Goal: Task Accomplishment & Management: Manage account settings

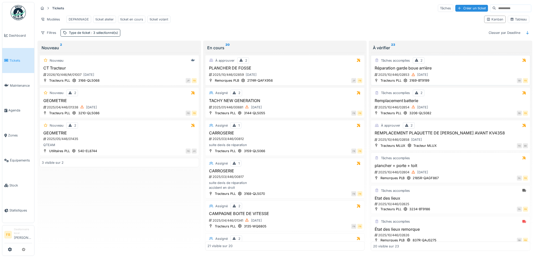
click at [437, 78] on div "2025/10/446/02853 [DATE]" at bounding box center [451, 75] width 154 height 6
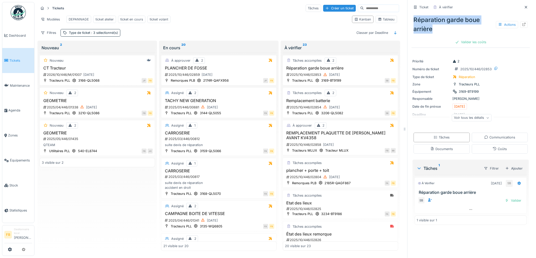
drag, startPoint x: 435, startPoint y: 30, endPoint x: 407, endPoint y: 16, distance: 31.1
click at [407, 16] on div "Ticket À vérifier Réparation garde boue arrière Actions Valider les coûts Prior…" at bounding box center [470, 129] width 127 height 258
drag, startPoint x: 423, startPoint y: 28, endPoint x: 426, endPoint y: 30, distance: 4.2
click at [424, 28] on div "Réparation garde boue arrière Actions" at bounding box center [470, 24] width 118 height 22
click at [431, 32] on div "Réparation garde boue arrière Actions" at bounding box center [470, 24] width 118 height 22
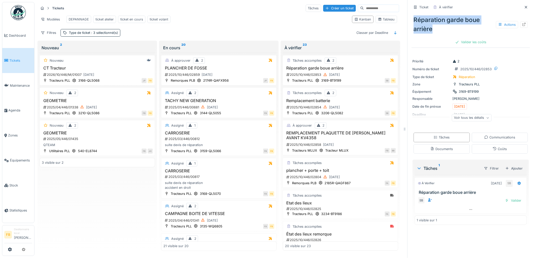
drag, startPoint x: 431, startPoint y: 32, endPoint x: 405, endPoint y: 18, distance: 29.7
click at [407, 18] on div "Ticket À vérifier Réparation garde boue arrière Actions Valider les coûts Prior…" at bounding box center [470, 129] width 127 height 258
click at [419, 25] on div "Réparation garde boue arrière Actions" at bounding box center [470, 24] width 118 height 22
click at [18, 153] on link "Équipements" at bounding box center [18, 160] width 32 height 25
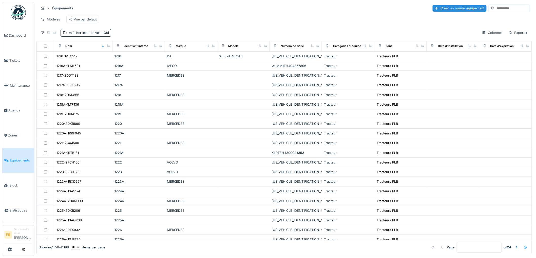
click at [494, 7] on input at bounding box center [511, 8] width 35 height 7
type input "****"
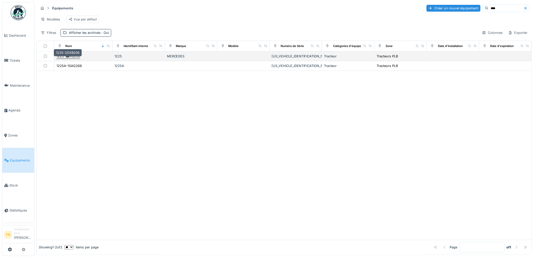
click at [74, 59] on div "1225-2DXB206" at bounding box center [68, 56] width 24 height 5
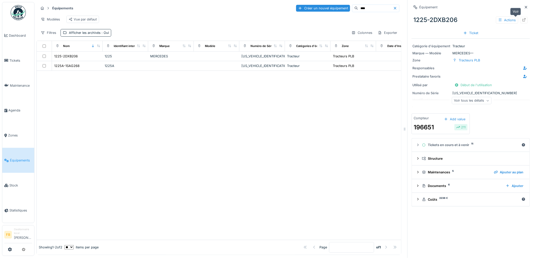
click at [520, 23] on div at bounding box center [524, 20] width 8 height 6
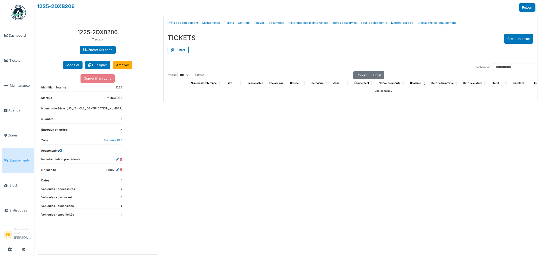
select select "***"
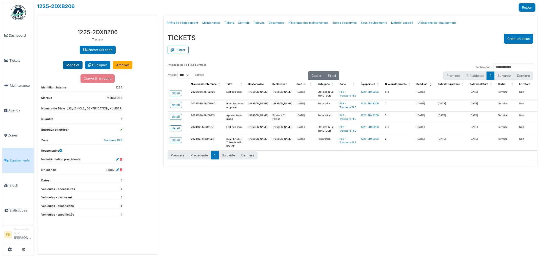
click at [66, 62] on button "Modifier" at bounding box center [72, 65] width 19 height 8
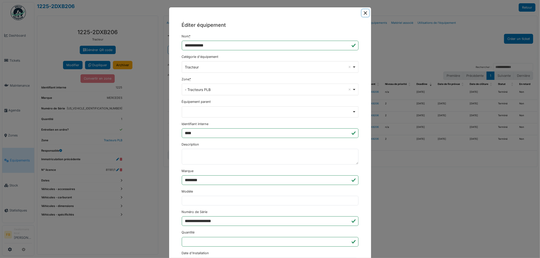
click at [365, 14] on button "Close" at bounding box center [365, 12] width 7 height 7
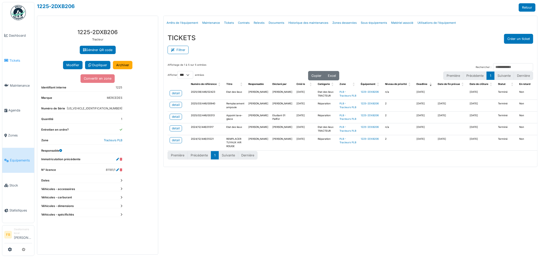
click at [13, 59] on span "Tickets" at bounding box center [20, 60] width 23 height 5
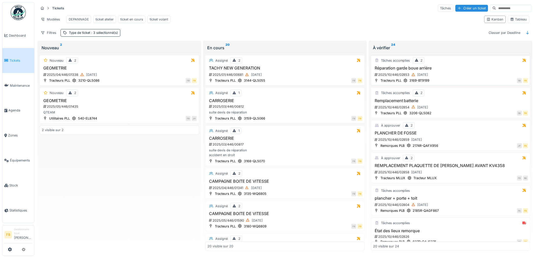
click at [447, 71] on h3 "Réparation garde boue arrière" at bounding box center [450, 68] width 155 height 5
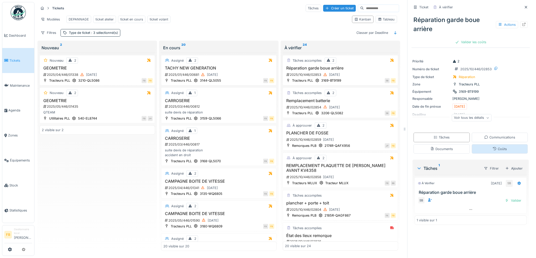
click at [483, 148] on div "Coûts" at bounding box center [500, 149] width 56 height 9
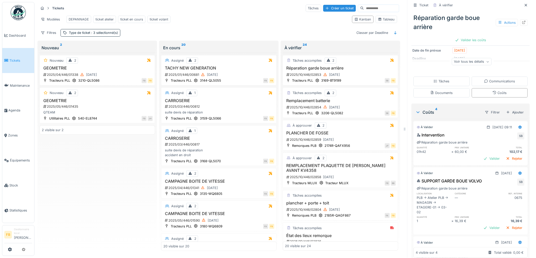
scroll to position [173, 0]
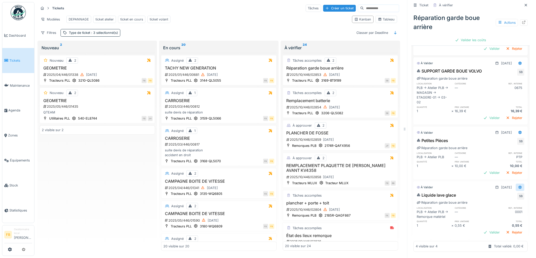
click at [518, 185] on div at bounding box center [520, 187] width 4 height 5
click at [497, 190] on div "Modifier" at bounding box center [497, 194] width 25 height 8
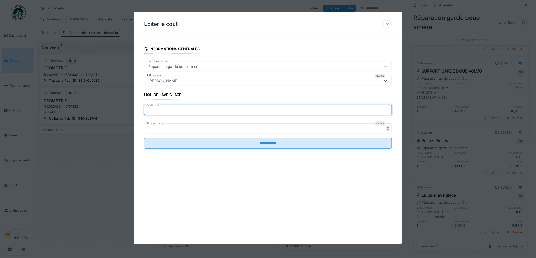
click at [173, 105] on input "*" at bounding box center [268, 110] width 248 height 11
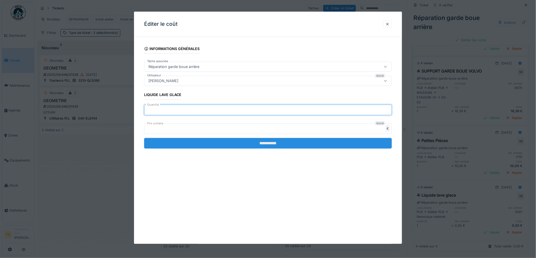
type input "**"
click at [274, 143] on input "**********" at bounding box center [268, 143] width 248 height 11
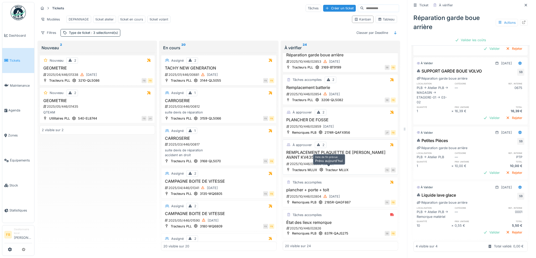
scroll to position [0, 0]
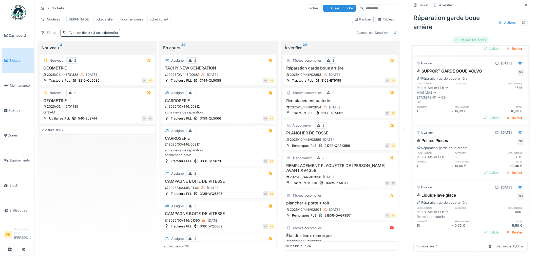
click at [457, 37] on div "Valider les coûts" at bounding box center [470, 40] width 35 height 7
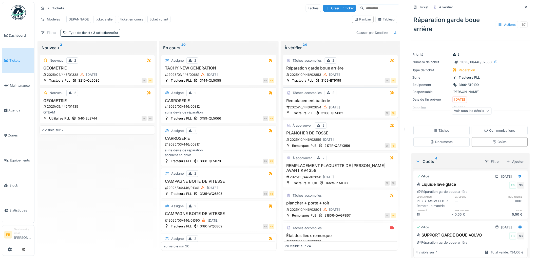
click at [352, 106] on div "2025/10/446/02854 06/10/2025" at bounding box center [341, 107] width 110 height 6
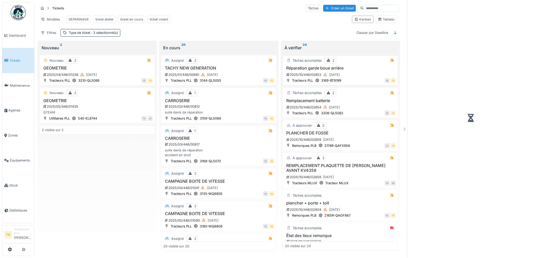
click at [351, 80] on div "SB FB" at bounding box center [370, 80] width 52 height 5
click at [353, 70] on h3 "Réparation garde boue arrière" at bounding box center [340, 68] width 111 height 5
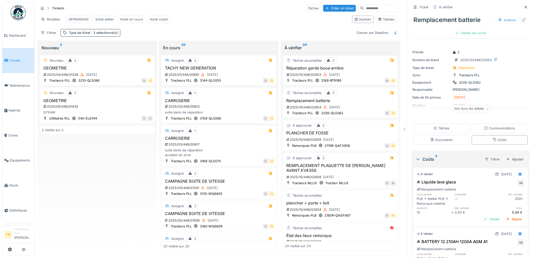
click at [367, 73] on div "2025/10/446/02853 06/10/2025" at bounding box center [341, 75] width 110 height 6
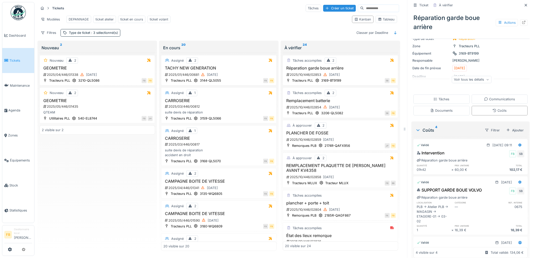
scroll to position [112, 0]
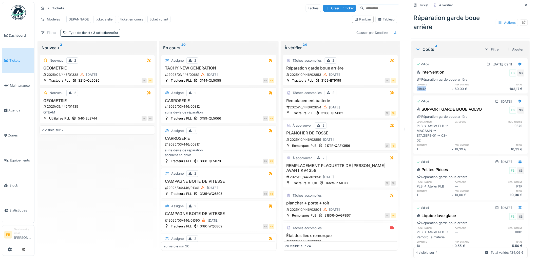
drag, startPoint x: 422, startPoint y: 85, endPoint x: 410, endPoint y: 85, distance: 12.4
click at [413, 85] on div "Intervention FB SB Réparation garde boue arrière quantité prix unitaire total 0…" at bounding box center [470, 80] width 114 height 24
click at [419, 87] on div "01h42" at bounding box center [434, 89] width 35 height 5
click at [463, 87] on div "60,00 €" at bounding box center [472, 89] width 35 height 5
drag, startPoint x: 423, startPoint y: 86, endPoint x: 411, endPoint y: 85, distance: 12.7
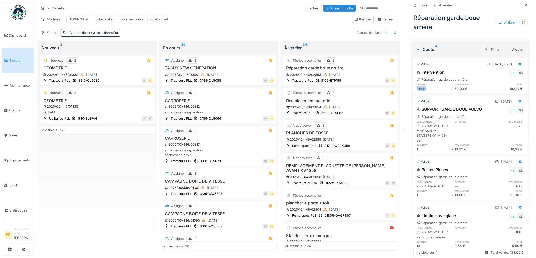
click at [413, 85] on div "Intervention FB SB Réparation garde boue arrière quantité prix unitaire total 0…" at bounding box center [470, 80] width 114 height 24
click at [420, 87] on div "01h42" at bounding box center [434, 89] width 35 height 5
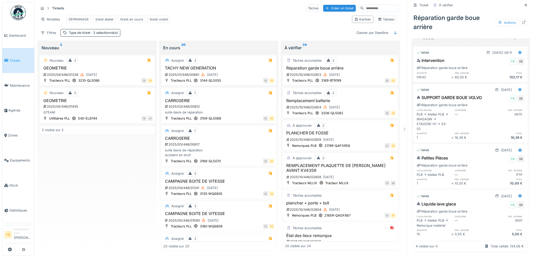
scroll to position [0, 0]
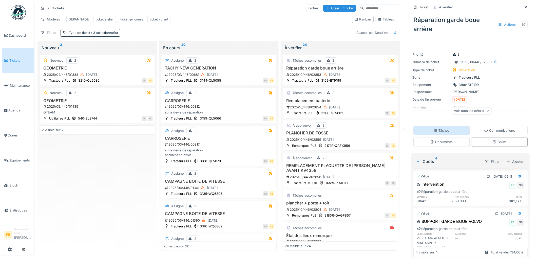
click at [441, 128] on div "Tâches" at bounding box center [441, 130] width 16 height 5
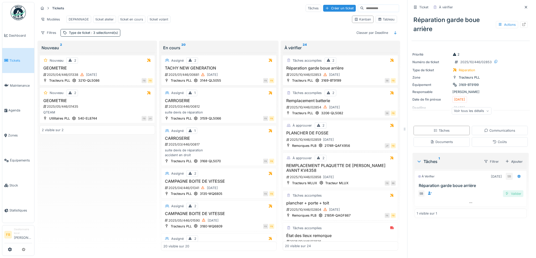
click at [512, 191] on div "Valider" at bounding box center [513, 194] width 21 height 7
click at [492, 140] on div "Coûts" at bounding box center [499, 142] width 14 height 5
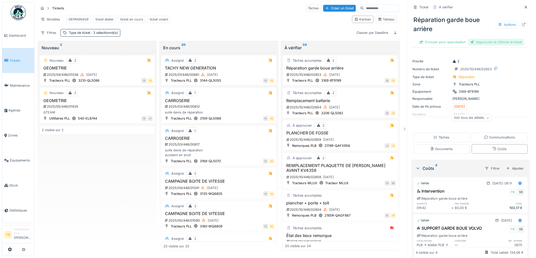
click at [482, 39] on div "Approuver et clôturer le ticket" at bounding box center [496, 42] width 56 height 7
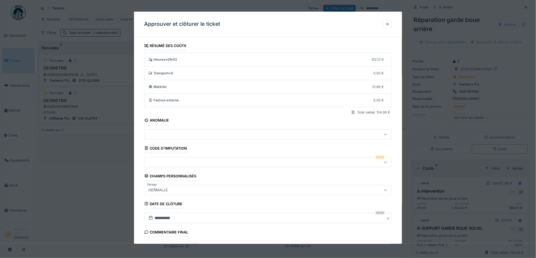
scroll to position [49, 0]
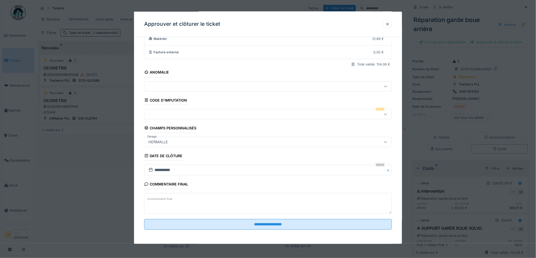
click at [172, 115] on div at bounding box center [253, 115] width 215 height 6
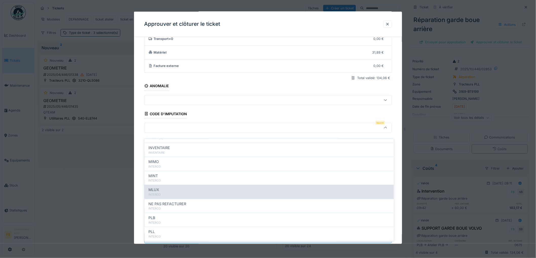
scroll to position [45, 0]
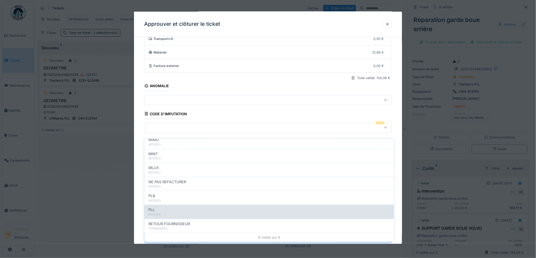
click at [173, 207] on div "PLL" at bounding box center [268, 210] width 241 height 6
type input "***"
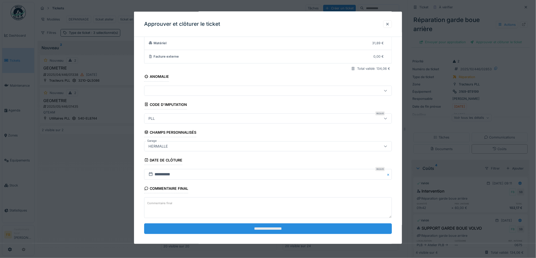
scroll to position [49, 0]
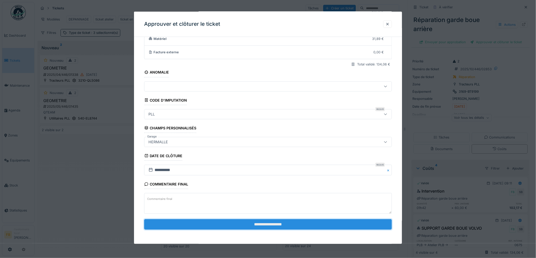
click at [262, 220] on input "**********" at bounding box center [268, 224] width 248 height 11
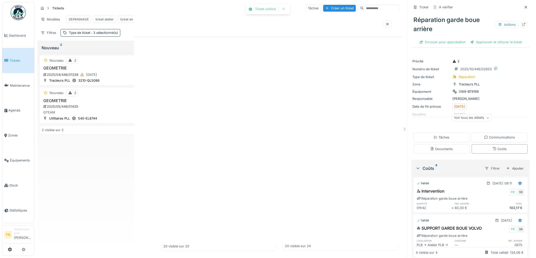
scroll to position [0, 0]
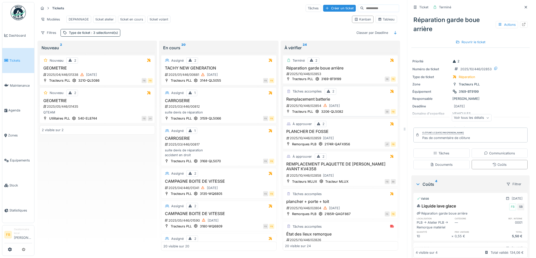
click at [351, 97] on h3 "Remplacement batterie" at bounding box center [340, 99] width 111 height 5
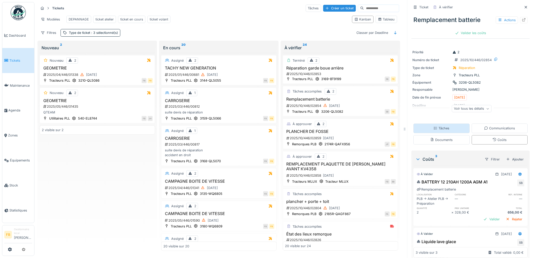
click at [443, 126] on div "Tâches" at bounding box center [441, 128] width 16 height 5
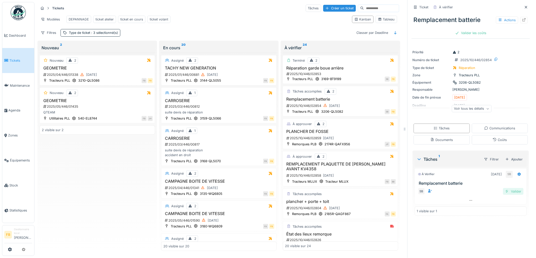
click at [505, 190] on div "Valider" at bounding box center [513, 191] width 21 height 7
click at [472, 32] on div "Remplacement batterie Actions Valider les coûts" at bounding box center [470, 24] width 118 height 26
click at [470, 30] on div "Valider les coûts" at bounding box center [470, 33] width 35 height 7
click at [476, 30] on div "Approuver et clôturer le ticket" at bounding box center [496, 33] width 56 height 7
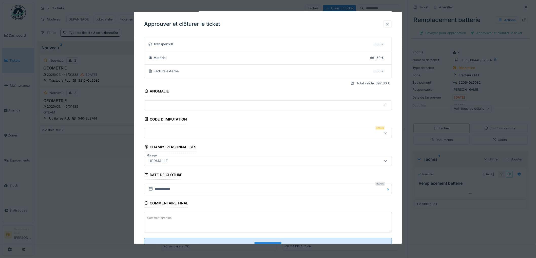
scroll to position [49, 0]
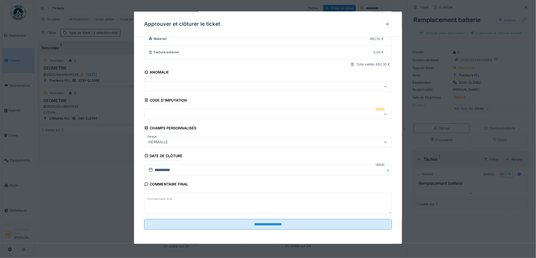
click at [173, 107] on fieldset "**********" at bounding box center [268, 113] width 248 height 241
click at [174, 112] on div at bounding box center [253, 115] width 215 height 6
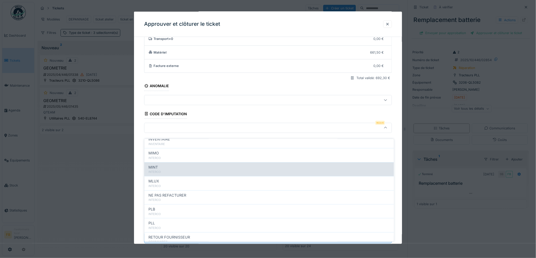
scroll to position [45, 0]
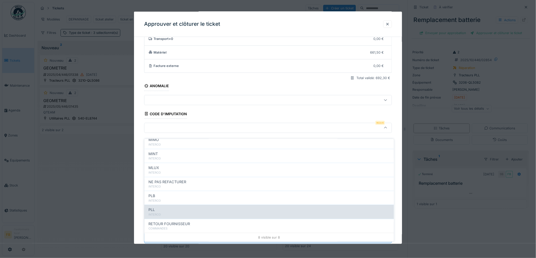
click at [172, 213] on div "INTERCO" at bounding box center [268, 215] width 241 height 4
type input "***"
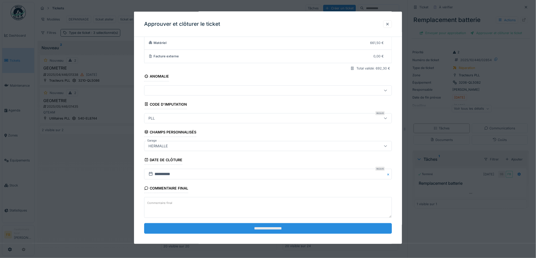
scroll to position [49, 0]
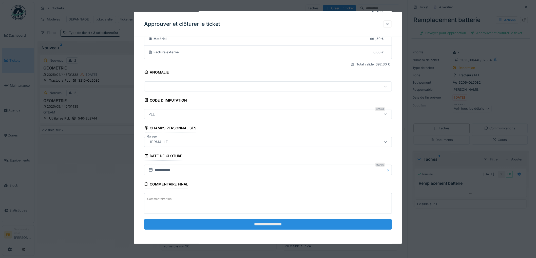
click at [263, 223] on input "**********" at bounding box center [268, 224] width 248 height 11
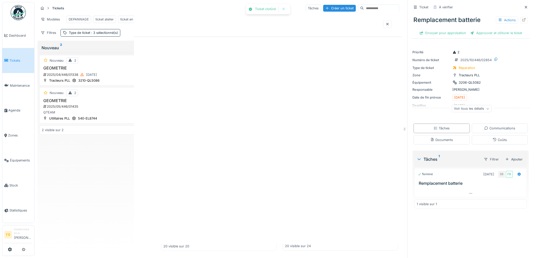
scroll to position [0, 0]
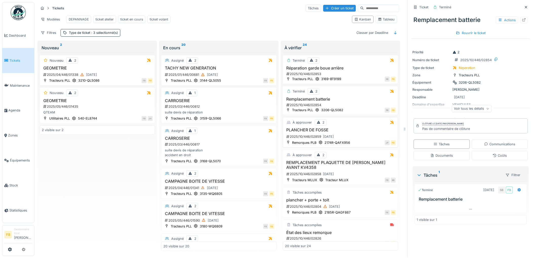
click at [349, 127] on div "À approuver 2 PLANCHER DE FOSSE 2025/10/446/02859 07/10/2025 Remorques PLB 2174…" at bounding box center [339, 132] width 115 height 31
click at [350, 135] on div "2025/10/446/02859 07/10/2025" at bounding box center [341, 137] width 110 height 6
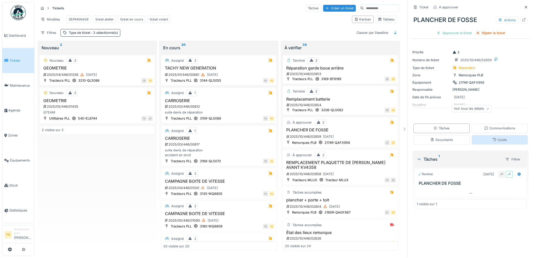
click at [493, 138] on div "Coûts" at bounding box center [499, 140] width 14 height 5
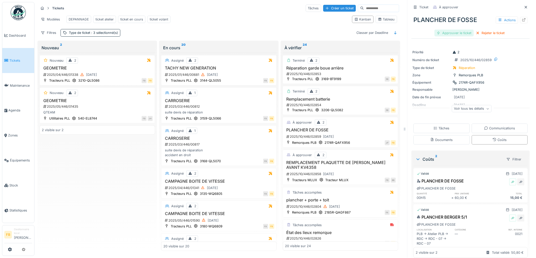
click at [449, 30] on div "Approuver le ticket" at bounding box center [453, 33] width 39 height 7
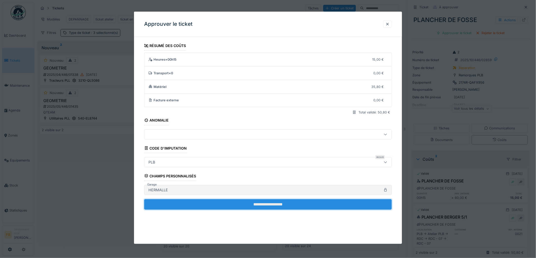
click at [221, 204] on input "**********" at bounding box center [268, 204] width 248 height 11
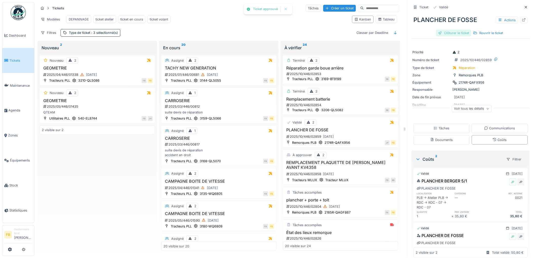
click at [450, 30] on div "Clôturer le ticket" at bounding box center [453, 33] width 35 height 7
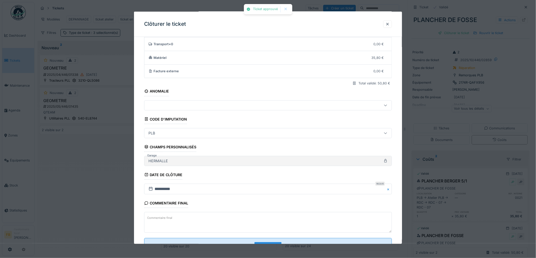
scroll to position [49, 0]
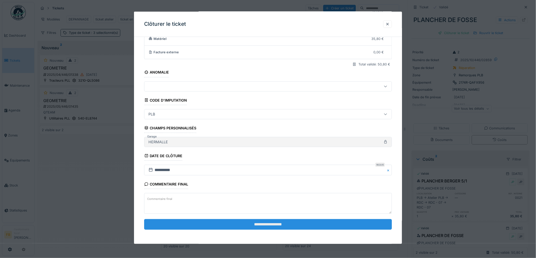
click at [244, 221] on input "**********" at bounding box center [268, 224] width 248 height 11
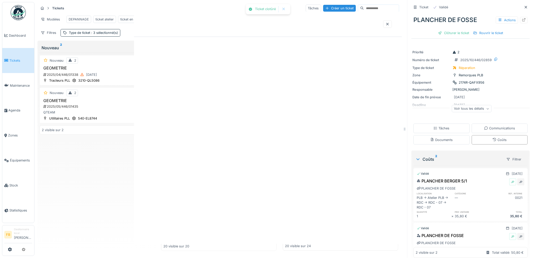
scroll to position [0, 0]
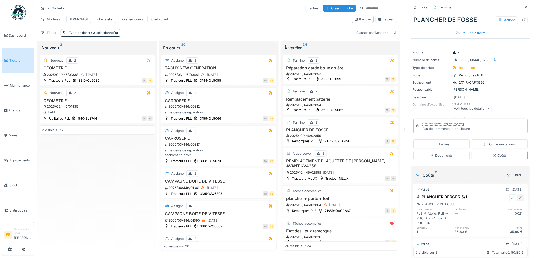
click at [358, 174] on div "2025/10/446/02858 07/10/2025" at bounding box center [341, 173] width 110 height 6
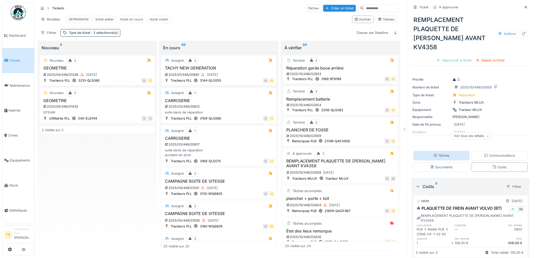
click at [443, 153] on div "Tâches" at bounding box center [441, 155] width 16 height 5
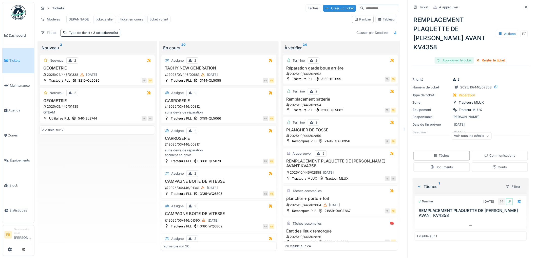
click at [445, 57] on div "Approuver le ticket" at bounding box center [453, 60] width 39 height 7
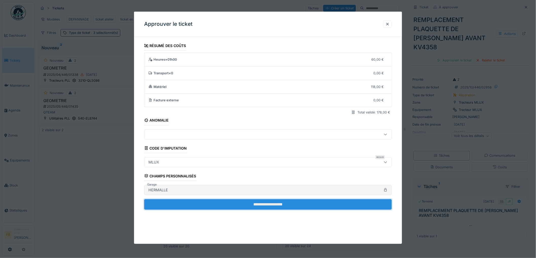
click at [224, 202] on input "**********" at bounding box center [268, 204] width 248 height 11
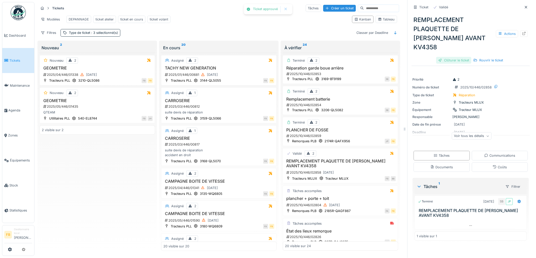
click at [446, 57] on div "Clôturer le ticket" at bounding box center [453, 60] width 35 height 7
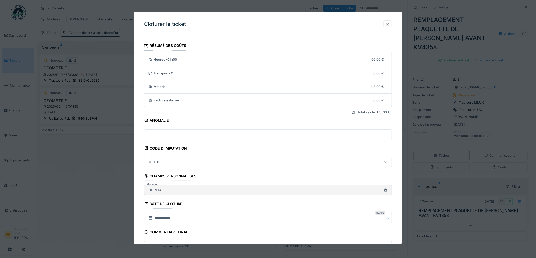
scroll to position [49, 0]
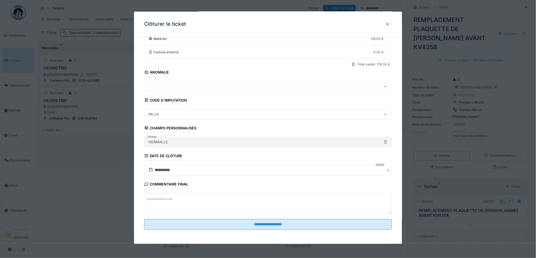
click at [225, 200] on textarea "Commentaire final" at bounding box center [268, 203] width 248 height 21
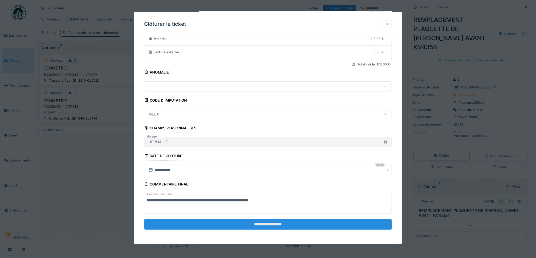
type textarea "**********"
click at [249, 222] on input "**********" at bounding box center [268, 224] width 248 height 11
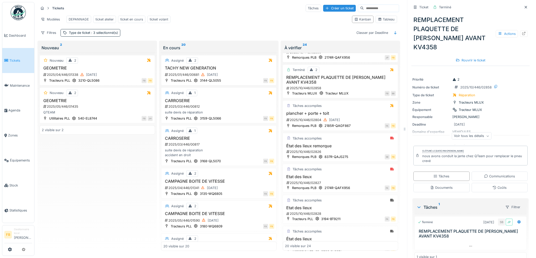
scroll to position [84, 0]
click at [353, 113] on h3 "plancher + porte + toit" at bounding box center [340, 113] width 111 height 5
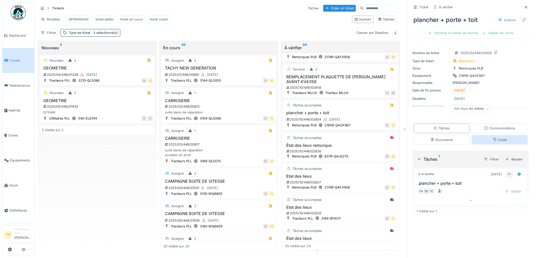
click at [477, 140] on div "Coûts" at bounding box center [500, 139] width 56 height 9
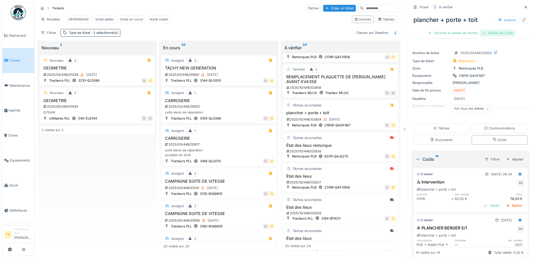
click at [485, 30] on div "Valider les coûts" at bounding box center [497, 33] width 35 height 7
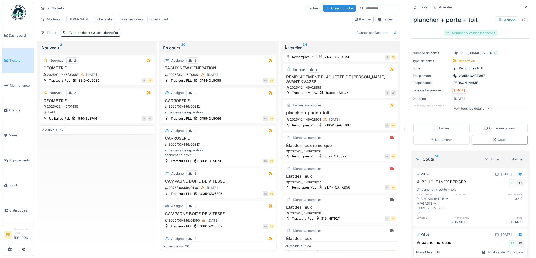
click at [465, 30] on div "Terminer & valider les tâches" at bounding box center [470, 33] width 54 height 7
click at [489, 30] on div "Approuver et clôturer le ticket" at bounding box center [496, 33] width 56 height 7
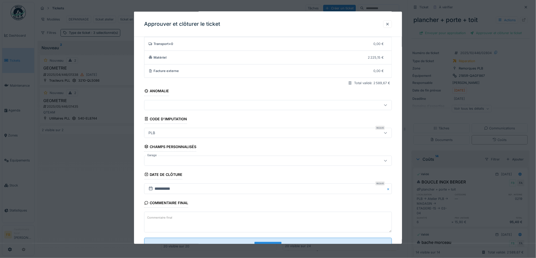
scroll to position [49, 0]
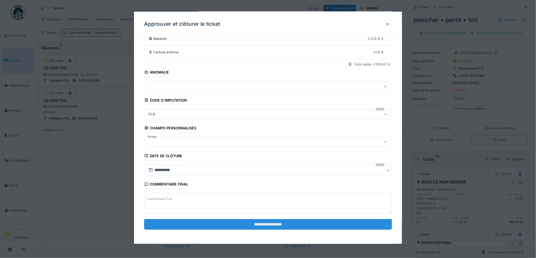
click at [264, 226] on input "**********" at bounding box center [268, 224] width 248 height 11
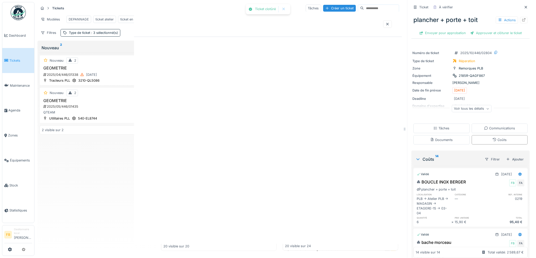
scroll to position [0, 0]
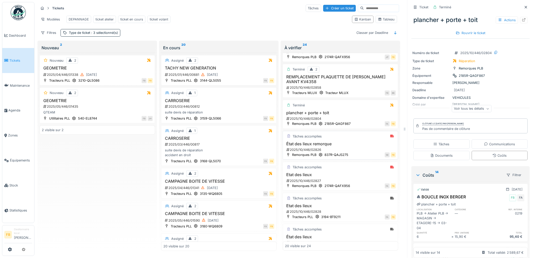
click at [352, 140] on div "Tâches accomplies" at bounding box center [340, 136] width 111 height 6
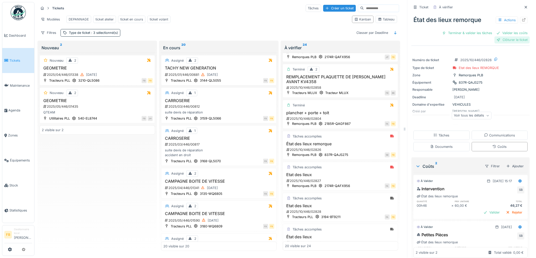
click at [495, 36] on div "Clôturer le ticket" at bounding box center [511, 39] width 35 height 7
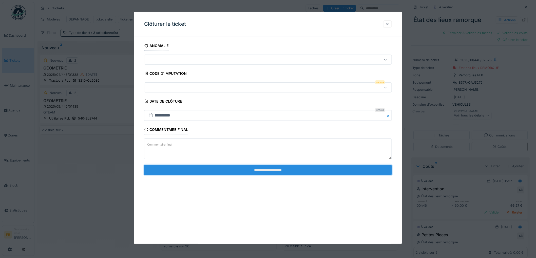
click at [255, 176] on input "**********" at bounding box center [268, 170] width 248 height 11
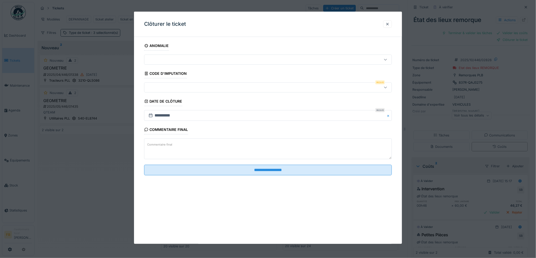
click at [165, 88] on div at bounding box center [253, 88] width 215 height 6
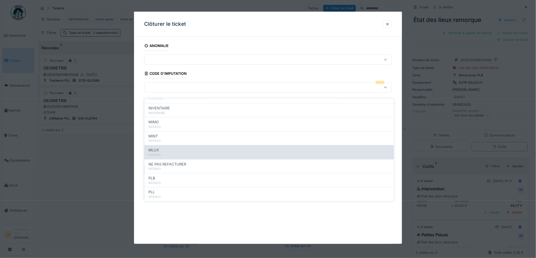
scroll to position [45, 0]
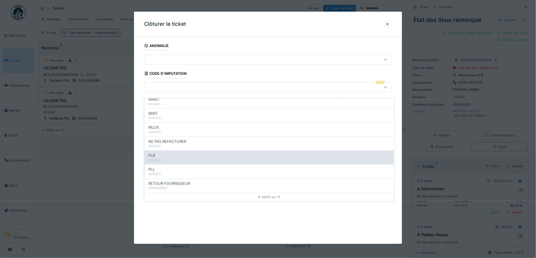
click at [171, 153] on div "PLB" at bounding box center [268, 156] width 241 height 6
type input "***"
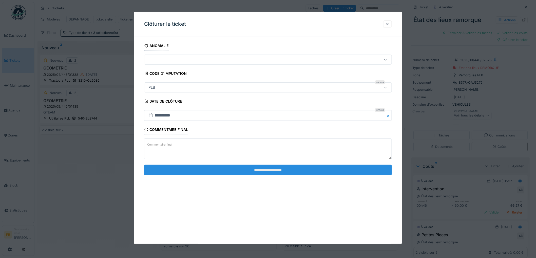
click at [270, 171] on input "**********" at bounding box center [268, 170] width 248 height 11
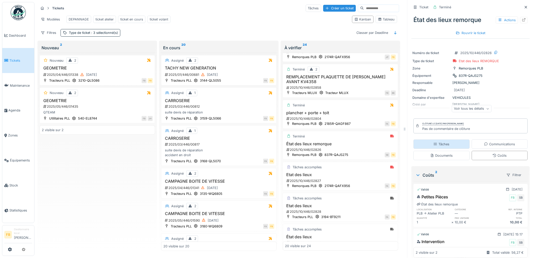
click at [448, 140] on div "Tâches" at bounding box center [441, 144] width 56 height 9
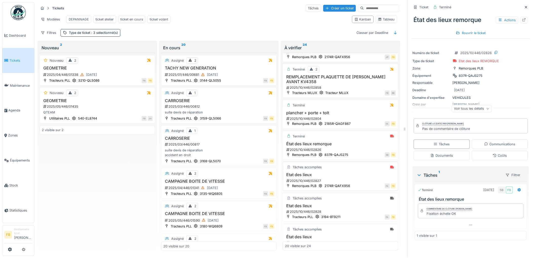
click at [351, 177] on h3 "Etat des lieux" at bounding box center [340, 175] width 111 height 5
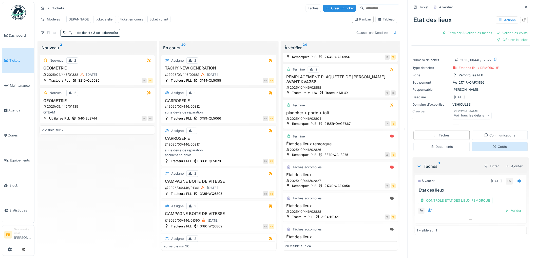
click at [482, 145] on div "Coûts" at bounding box center [500, 146] width 56 height 9
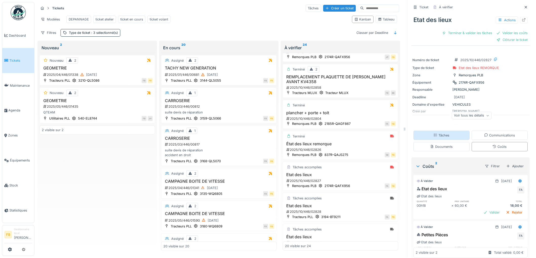
click at [448, 134] on div "Tâches" at bounding box center [441, 135] width 56 height 9
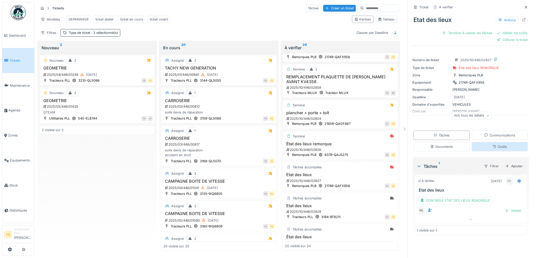
click at [482, 142] on div "Coûts" at bounding box center [500, 146] width 56 height 9
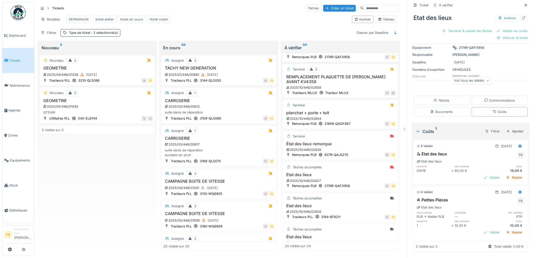
scroll to position [36, 0]
click at [518, 145] on icon at bounding box center [519, 147] width 3 height 4
click at [502, 154] on div "Modifier" at bounding box center [497, 158] width 25 height 8
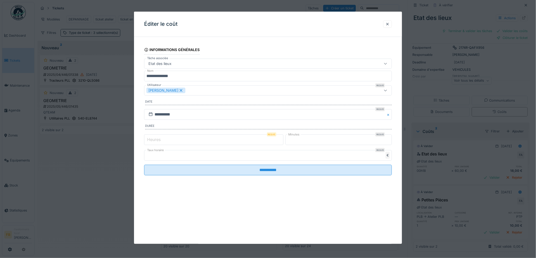
click at [157, 140] on label "Heures" at bounding box center [153, 140] width 15 height 6
click at [157, 140] on input "*" at bounding box center [213, 140] width 139 height 11
type input "*"
drag, startPoint x: 303, startPoint y: 141, endPoint x: 284, endPoint y: 141, distance: 18.5
click at [284, 141] on div "Heures Requis * Minutes Requis **" at bounding box center [268, 140] width 248 height 13
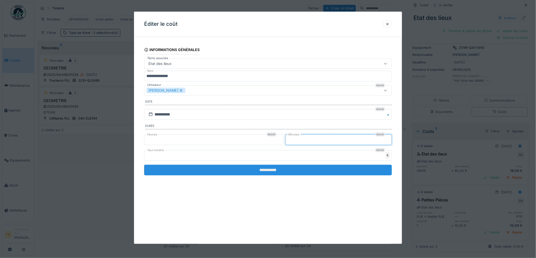
type input "*"
click at [266, 169] on input "**********" at bounding box center [268, 170] width 248 height 11
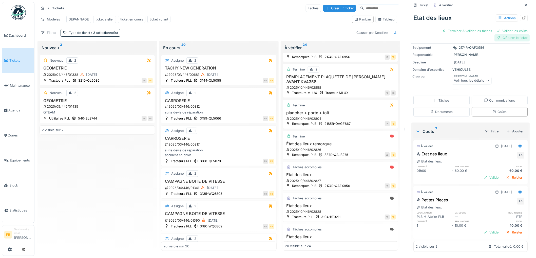
click at [496, 35] on div at bounding box center [498, 37] width 4 height 5
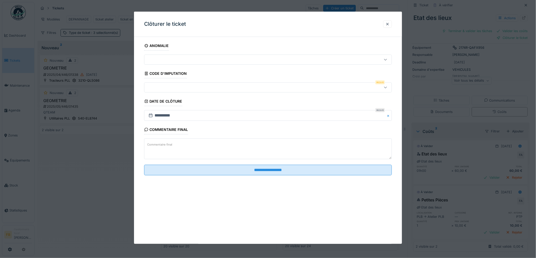
click at [178, 87] on div at bounding box center [253, 88] width 215 height 6
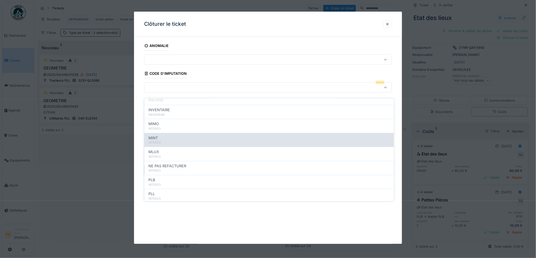
scroll to position [45, 0]
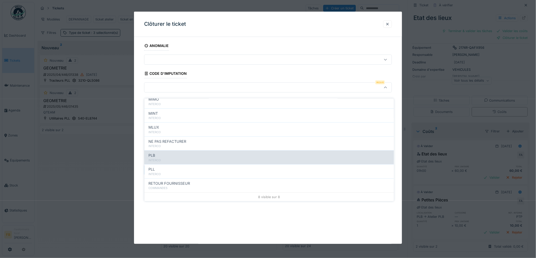
click at [171, 153] on div "PLB" at bounding box center [268, 156] width 241 height 6
type input "***"
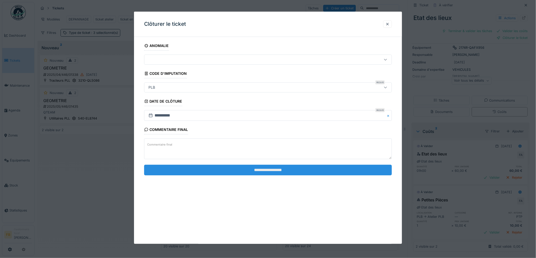
click at [254, 170] on input "**********" at bounding box center [268, 170] width 248 height 11
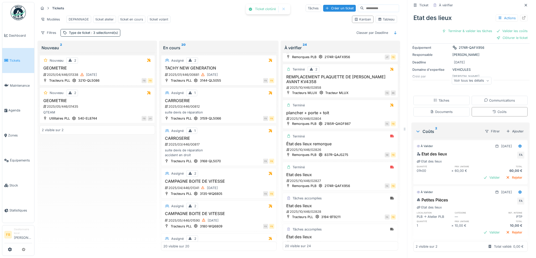
scroll to position [26, 0]
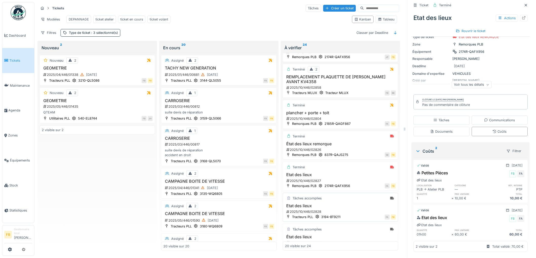
click at [335, 205] on div "Tâches accomplies Etat des lieux 2025/10/446/02828 Tracteurs PLL 3194-BT9211 FA…" at bounding box center [339, 207] width 115 height 29
click at [332, 208] on h3 "Etat des lieux" at bounding box center [340, 206] width 111 height 5
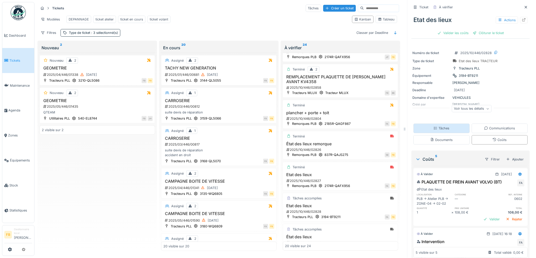
click at [442, 128] on div "Tâches" at bounding box center [441, 128] width 56 height 9
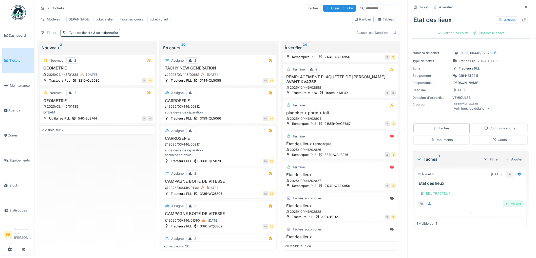
click at [503, 206] on div "Valider" at bounding box center [513, 204] width 21 height 7
click at [451, 28] on div "Etat des lieux Actions Valider les coûts Clôturer le ticket" at bounding box center [470, 24] width 118 height 26
click at [451, 31] on div "Valider les coûts" at bounding box center [452, 33] width 35 height 7
click at [463, 30] on div "Clôturer le ticket" at bounding box center [470, 33] width 35 height 7
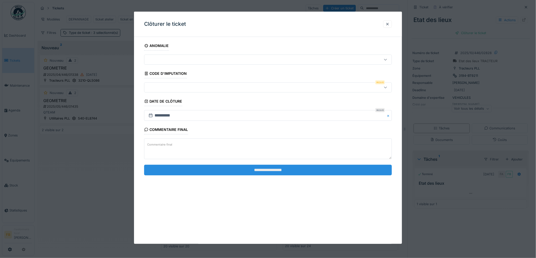
scroll to position [4, 0]
click at [227, 171] on input "**********" at bounding box center [268, 170] width 248 height 11
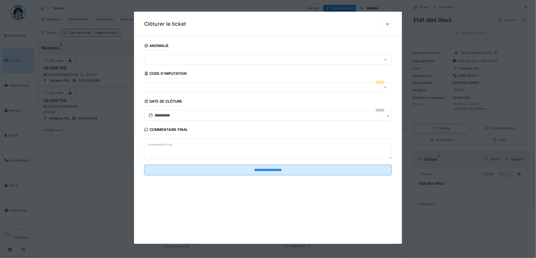
click at [163, 87] on div at bounding box center [253, 88] width 215 height 6
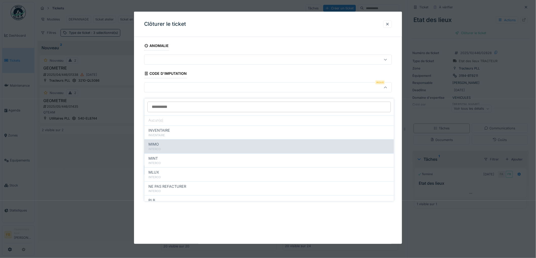
scroll to position [45, 0]
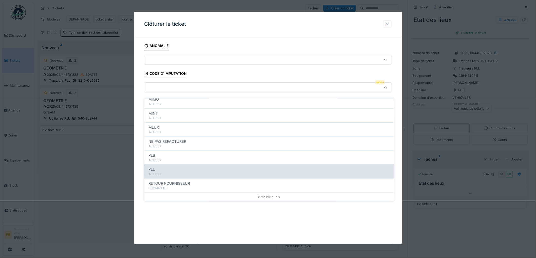
click at [175, 167] on div "PLL" at bounding box center [268, 170] width 241 height 6
type input "***"
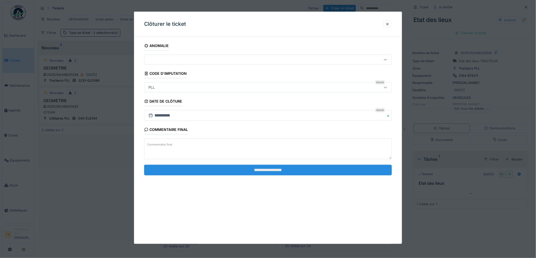
click at [259, 171] on input "**********" at bounding box center [268, 170] width 248 height 11
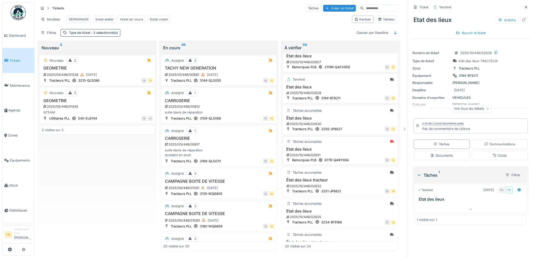
scroll to position [140, 0]
click at [344, 180] on div "Tâches accomplies État des lieux 2025/10/446/02830 Tracteurs PLL 3256-JP8627 TC…" at bounding box center [339, 182] width 115 height 29
click at [338, 181] on h3 "État des lieux" at bounding box center [340, 181] width 111 height 5
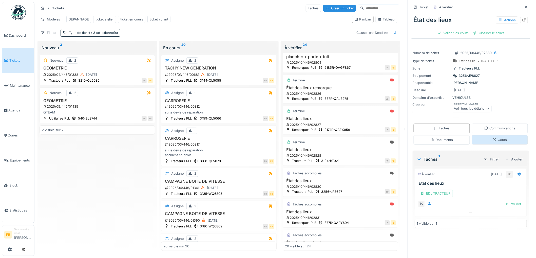
click at [479, 137] on div "Coûts" at bounding box center [500, 139] width 56 height 9
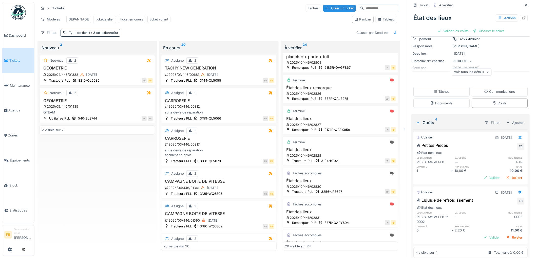
scroll to position [149, 0]
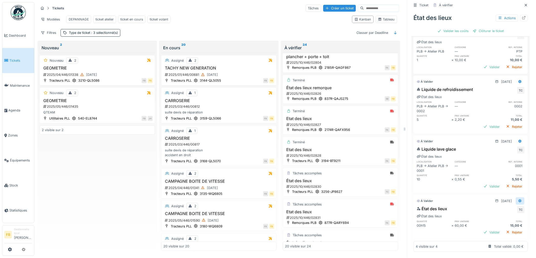
click at [518, 199] on div at bounding box center [520, 201] width 4 height 5
click at [498, 209] on div "Modifier" at bounding box center [497, 213] width 25 height 8
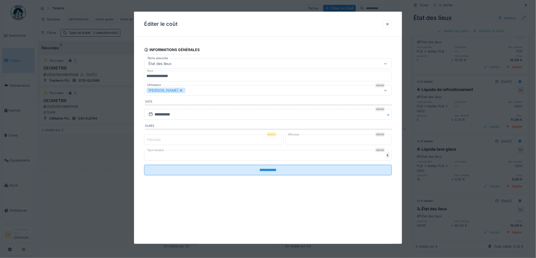
click at [156, 142] on label "Heures" at bounding box center [153, 140] width 15 height 6
click at [156, 142] on input "*" at bounding box center [213, 140] width 139 height 11
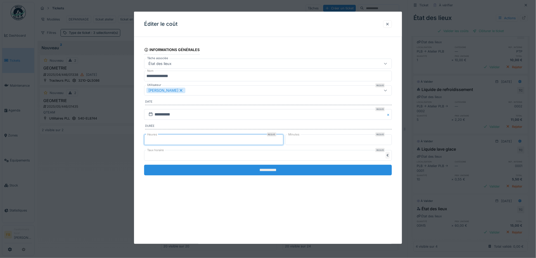
type input "*"
click at [289, 172] on input "**********" at bounding box center [268, 170] width 248 height 11
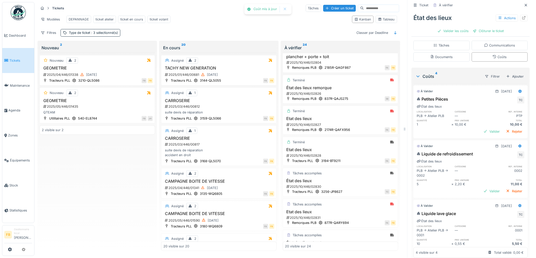
scroll to position [0, 0]
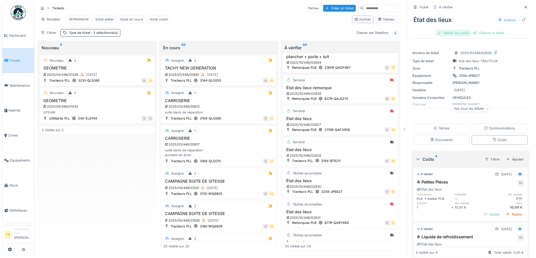
click at [449, 30] on div "Valider les coûts" at bounding box center [452, 33] width 35 height 7
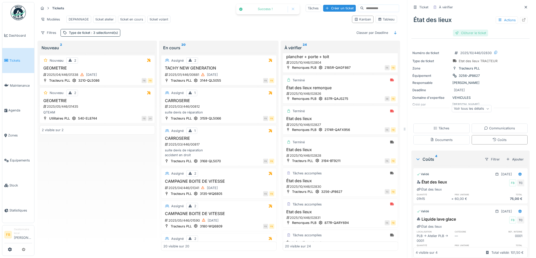
click at [479, 30] on div "Clôturer le ticket" at bounding box center [470, 33] width 35 height 7
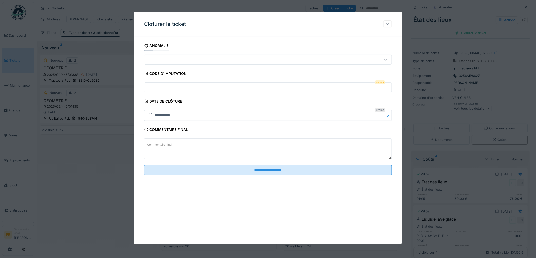
click at [166, 85] on div at bounding box center [253, 88] width 215 height 6
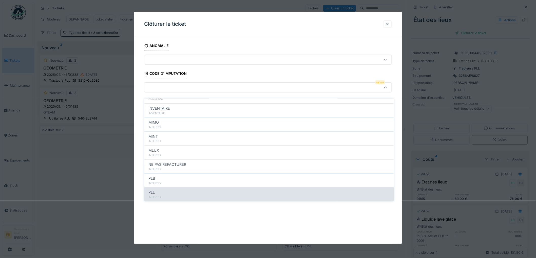
scroll to position [45, 0]
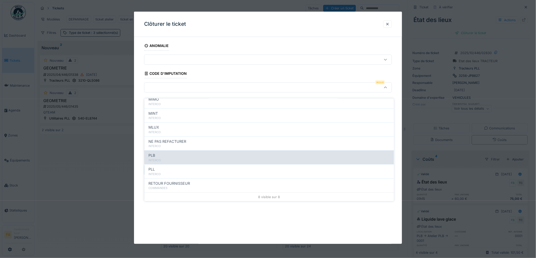
click at [162, 153] on div "PLB" at bounding box center [268, 156] width 241 height 6
type input "***"
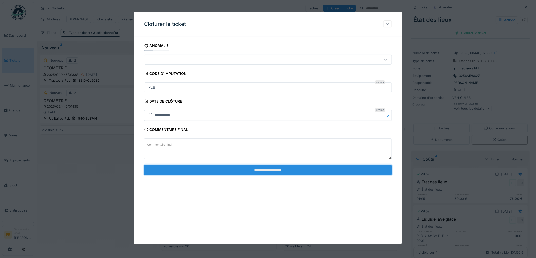
click at [246, 168] on input "**********" at bounding box center [268, 170] width 248 height 11
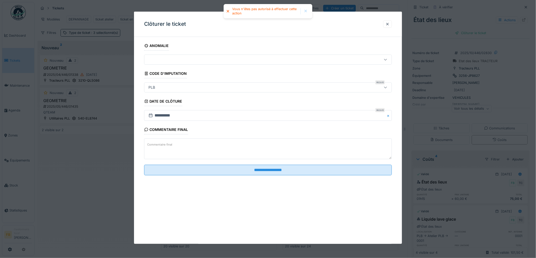
click at [163, 88] on div "PLB" at bounding box center [253, 88] width 215 height 6
click at [388, 24] on div at bounding box center [387, 24] width 4 height 5
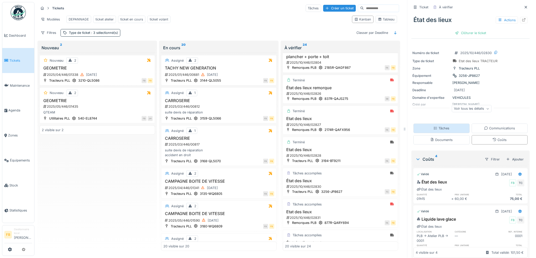
click at [419, 124] on div "Tâches" at bounding box center [441, 128] width 56 height 9
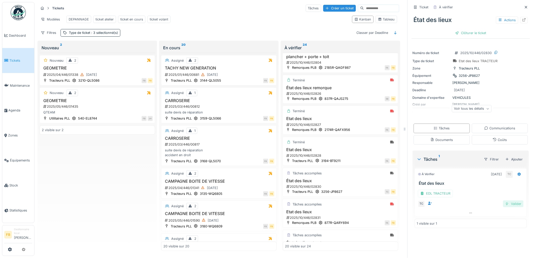
click at [506, 201] on div "Valider" at bounding box center [513, 204] width 21 height 7
click at [492, 138] on div "Coûts" at bounding box center [499, 140] width 14 height 5
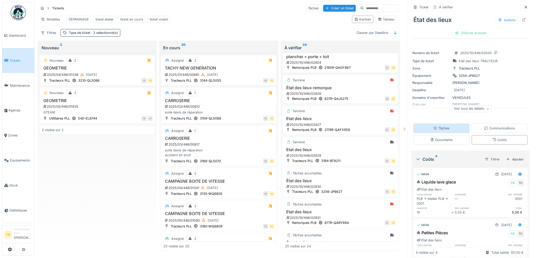
click at [437, 124] on div "Tâches" at bounding box center [441, 128] width 56 height 9
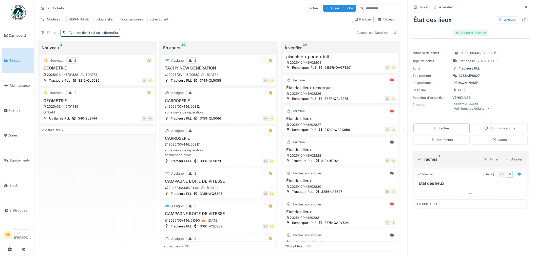
click at [473, 30] on div "Clôturer le ticket" at bounding box center [470, 33] width 35 height 7
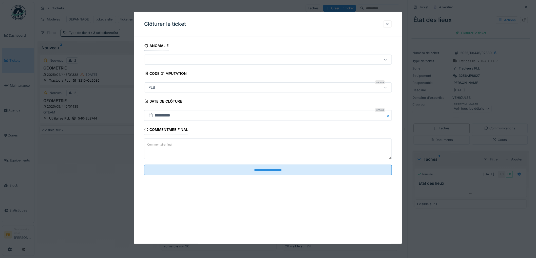
click at [168, 88] on div "PLB" at bounding box center [253, 88] width 215 height 6
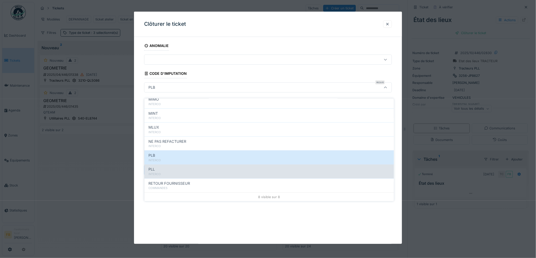
click at [168, 167] on div "PLL" at bounding box center [268, 170] width 241 height 6
type input "***"
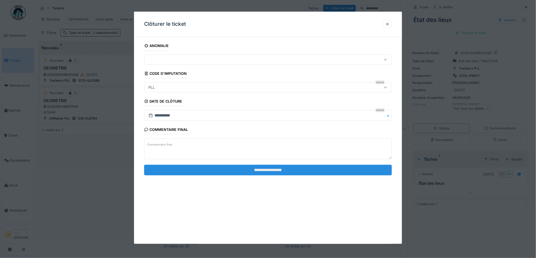
click at [273, 171] on input "**********" at bounding box center [268, 170] width 248 height 11
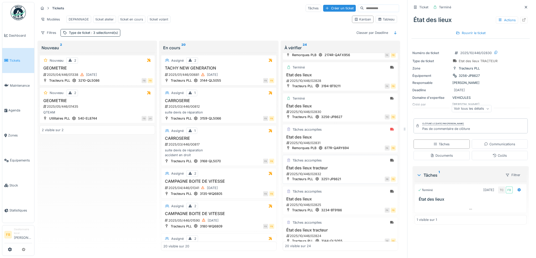
scroll to position [225, 0]
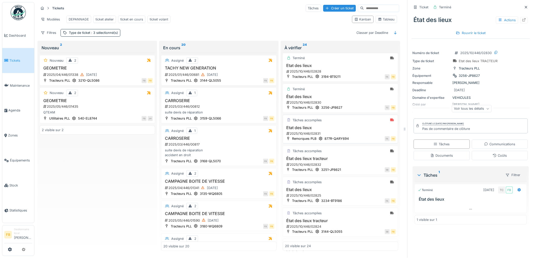
click at [348, 128] on h3 "Etat des lieux" at bounding box center [340, 128] width 111 height 5
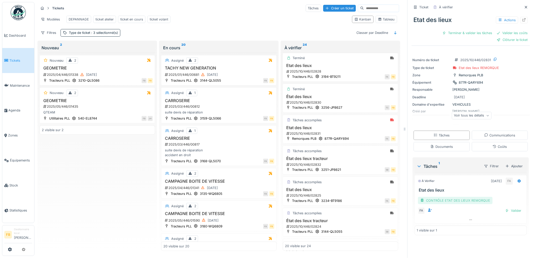
click at [445, 197] on div "CONTRÔLE ETAT DES LIEUX REMORQUE" at bounding box center [455, 200] width 75 height 7
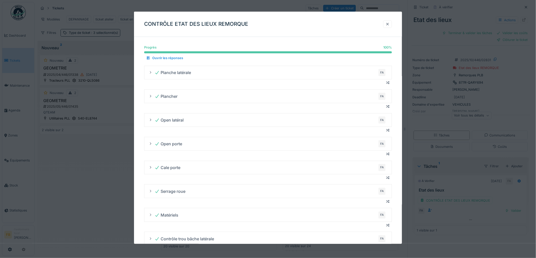
click at [389, 24] on div at bounding box center [387, 24] width 4 height 5
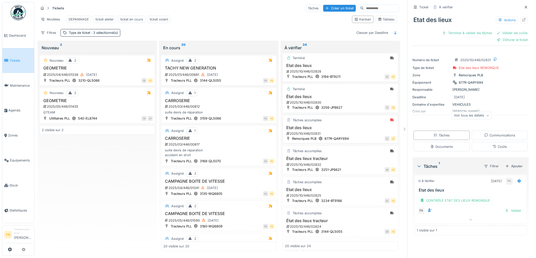
click at [337, 130] on h3 "Etat des lieux" at bounding box center [340, 128] width 111 height 5
click at [491, 150] on div "Coûts" at bounding box center [500, 146] width 56 height 9
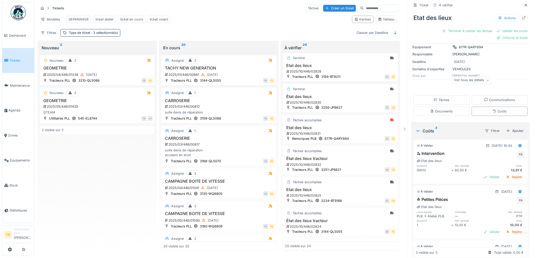
scroll to position [35, 0]
click at [518, 145] on icon at bounding box center [520, 146] width 4 height 3
click at [502, 155] on div "Modifier" at bounding box center [497, 159] width 25 height 8
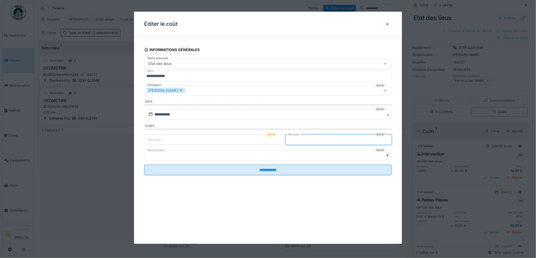
drag, startPoint x: 301, startPoint y: 144, endPoint x: 290, endPoint y: 142, distance: 11.8
click at [290, 142] on input "**" at bounding box center [338, 140] width 107 height 11
drag, startPoint x: 161, startPoint y: 142, endPoint x: 145, endPoint y: 142, distance: 16.2
click at [145, 142] on div "Heures Requis *" at bounding box center [213, 140] width 139 height 11
click at [152, 138] on label "Heures" at bounding box center [153, 140] width 15 height 6
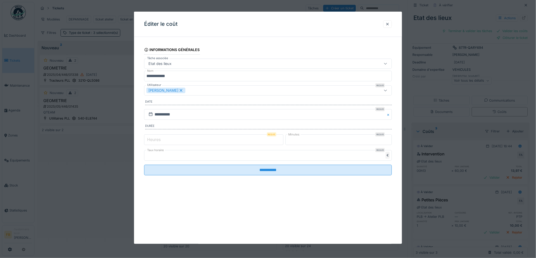
click at [152, 138] on input "*" at bounding box center [213, 140] width 139 height 11
type input "*"
drag, startPoint x: 308, startPoint y: 142, endPoint x: 299, endPoint y: 142, distance: 9.4
click at [300, 142] on input "**" at bounding box center [338, 140] width 107 height 11
type input "*"
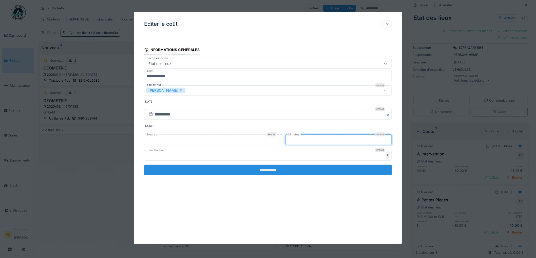
type input "*"
click at [261, 171] on input "**********" at bounding box center [268, 170] width 248 height 11
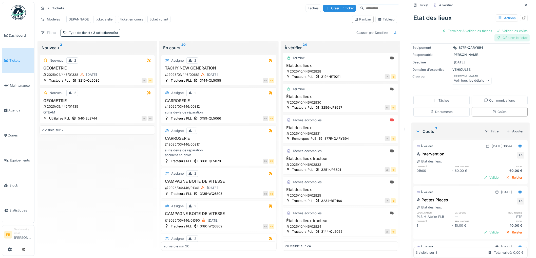
click at [495, 34] on div "Clôturer le ticket" at bounding box center [511, 37] width 35 height 7
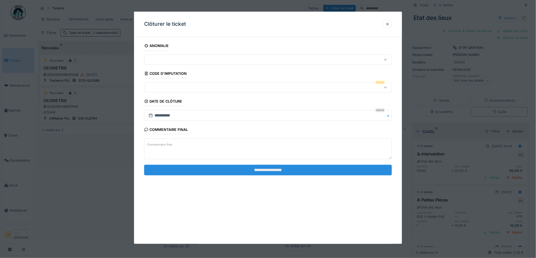
click at [234, 170] on input "**********" at bounding box center [268, 170] width 248 height 11
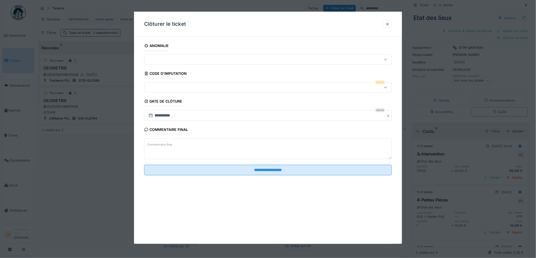
click at [172, 83] on div at bounding box center [268, 88] width 248 height 10
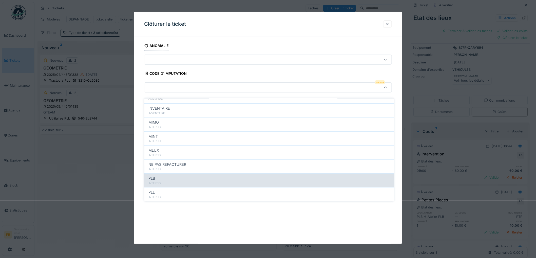
scroll to position [45, 0]
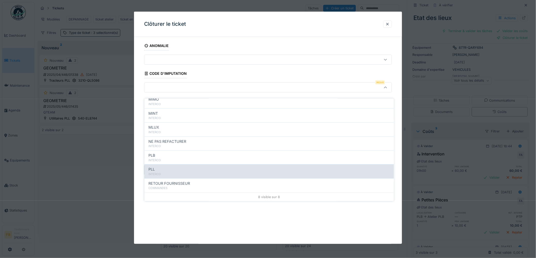
click at [173, 167] on div "PLL" at bounding box center [268, 170] width 241 height 6
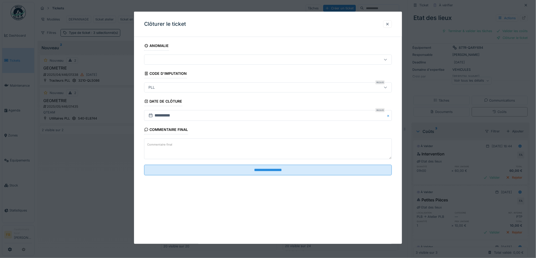
click at [172, 88] on div "PLL" at bounding box center [253, 88] width 215 height 6
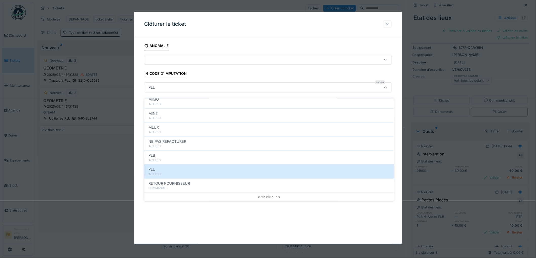
click at [171, 158] on div "INTERCO" at bounding box center [268, 160] width 241 height 4
type input "***"
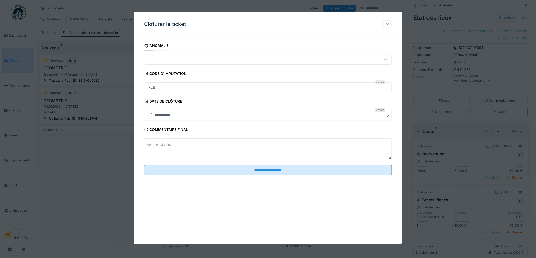
click at [253, 164] on fieldset "**********" at bounding box center [268, 110] width 248 height 139
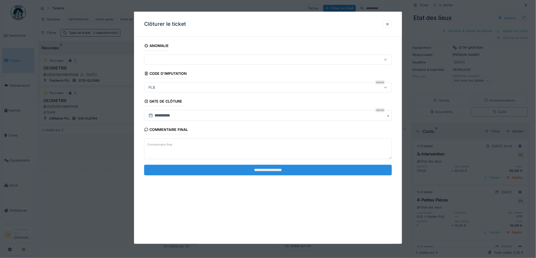
click at [254, 169] on input "**********" at bounding box center [268, 170] width 248 height 11
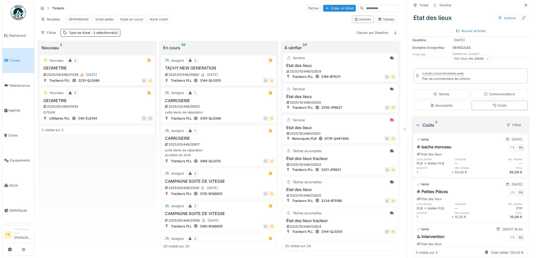
scroll to position [71, 0]
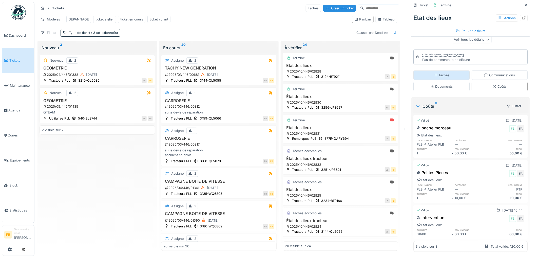
click at [436, 73] on div "Tâches" at bounding box center [441, 75] width 16 height 5
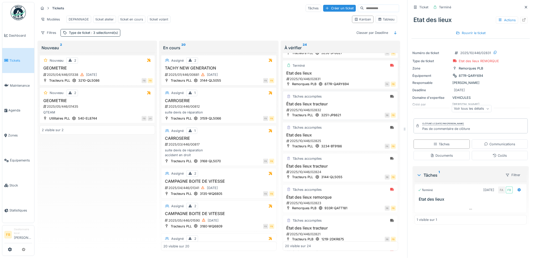
scroll to position [281, 0]
click at [340, 101] on div "Tâches accomplies État des lieux tracteur 2025/10/446/02832 Tracteurs PLL 3251-…" at bounding box center [339, 103] width 115 height 29
click at [17, 58] on span "Tickets" at bounding box center [20, 60] width 23 height 5
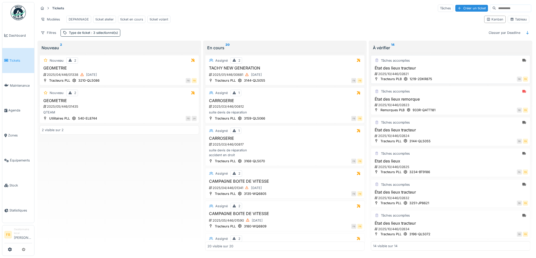
click at [456, 76] on div "2025/10/446/02821" at bounding box center [451, 74] width 154 height 5
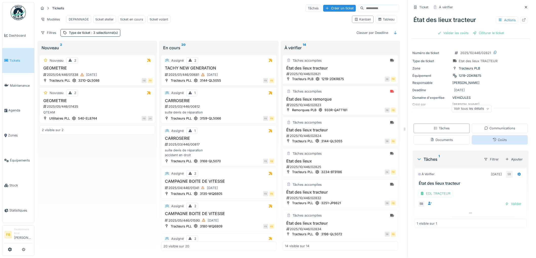
click at [485, 142] on div "Coûts" at bounding box center [500, 139] width 56 height 9
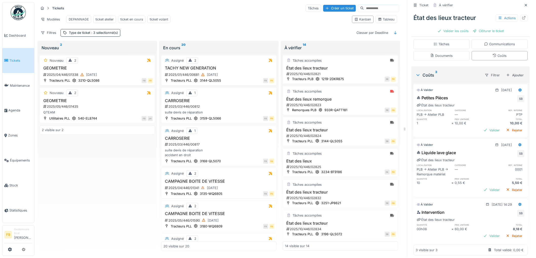
scroll to position [94, 0]
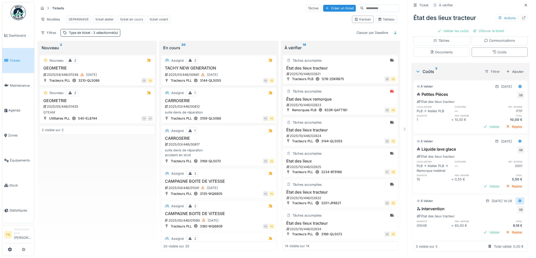
click at [518, 199] on icon at bounding box center [519, 201] width 3 height 4
drag, startPoint x: 502, startPoint y: 208, endPoint x: 503, endPoint y: 203, distance: 4.8
click at [502, 209] on div "Modifier" at bounding box center [497, 213] width 25 height 8
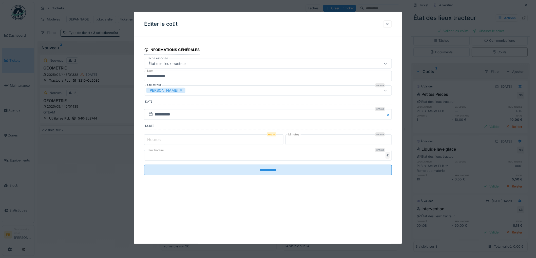
click at [174, 140] on input "*" at bounding box center [213, 140] width 139 height 11
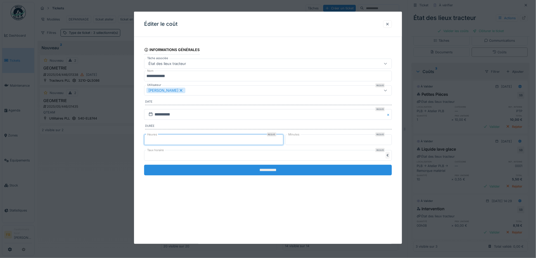
type input "*"
click at [254, 168] on input "**********" at bounding box center [268, 170] width 248 height 11
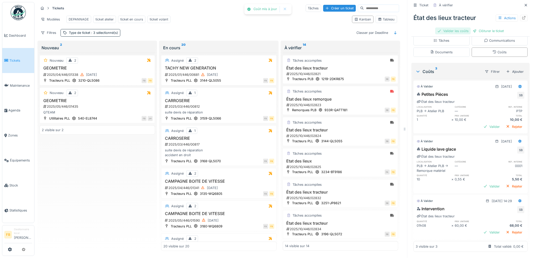
click at [452, 28] on div "Valider les coûts" at bounding box center [452, 31] width 35 height 7
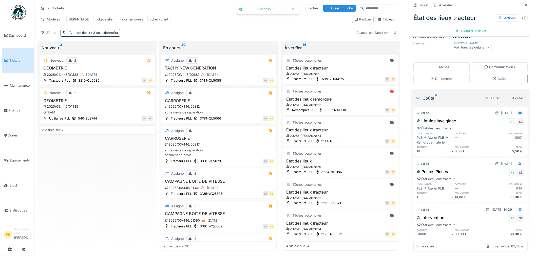
scroll to position [67, 0]
click at [461, 28] on div "Clôturer le ticket" at bounding box center [470, 31] width 35 height 7
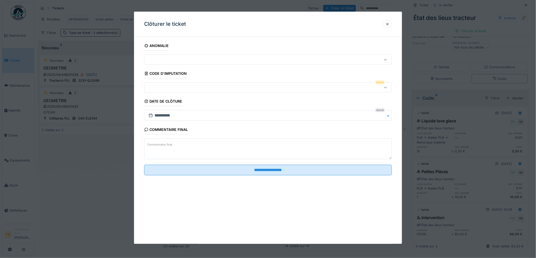
click at [168, 85] on div at bounding box center [253, 88] width 215 height 6
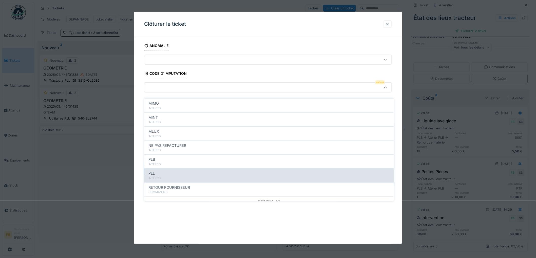
scroll to position [45, 0]
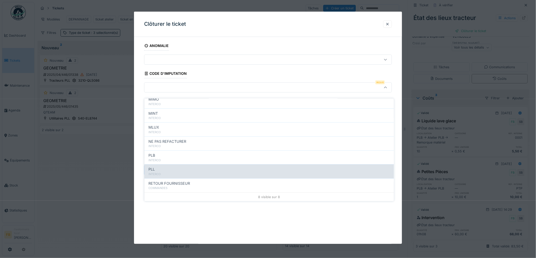
click at [172, 167] on div "PLL" at bounding box center [268, 170] width 241 height 6
type input "***"
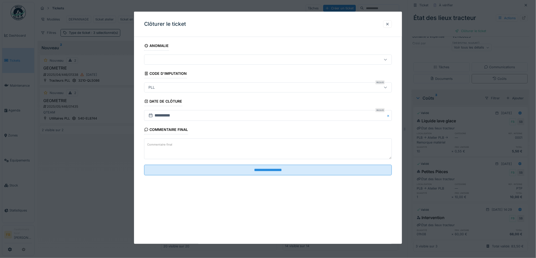
scroll to position [0, 0]
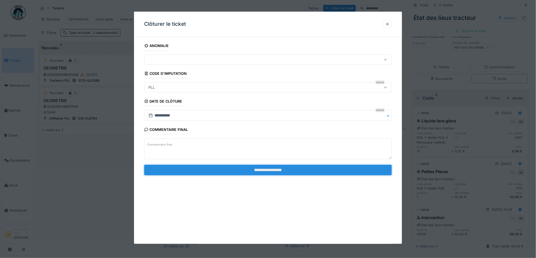
click at [274, 171] on input "**********" at bounding box center [268, 170] width 248 height 11
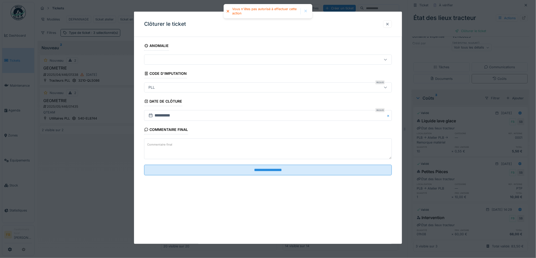
click at [389, 24] on div at bounding box center [387, 24] width 4 height 5
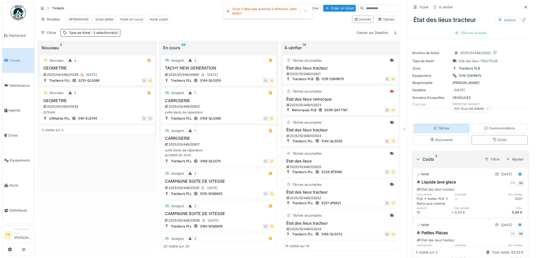
click at [437, 128] on div "Tâches" at bounding box center [441, 128] width 16 height 5
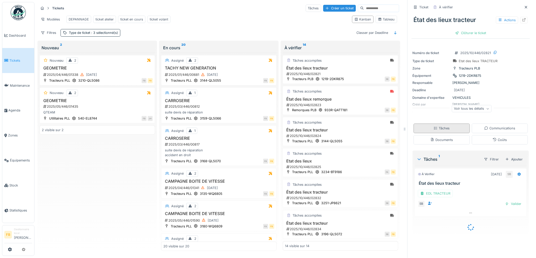
scroll to position [4, 0]
click at [508, 202] on div "Valider" at bounding box center [513, 204] width 21 height 7
click at [467, 31] on div "Clôturer le ticket" at bounding box center [470, 33] width 35 height 7
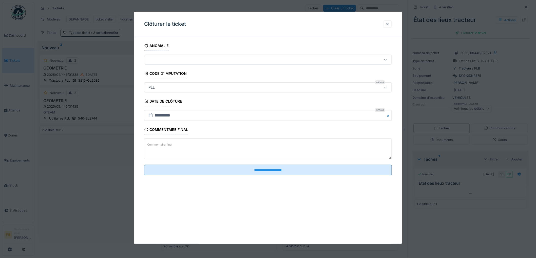
click at [158, 86] on div "PLL" at bounding box center [253, 88] width 215 height 6
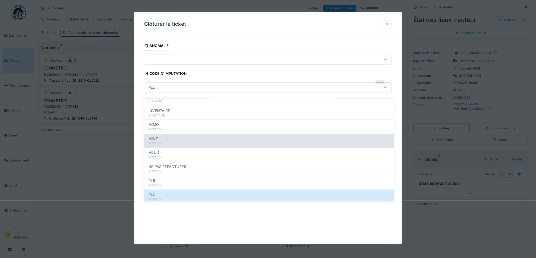
scroll to position [45, 0]
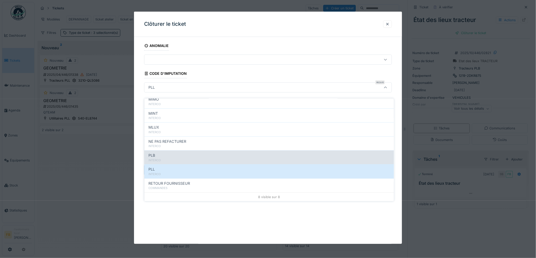
click at [165, 153] on div "PLB" at bounding box center [268, 156] width 241 height 6
type input "***"
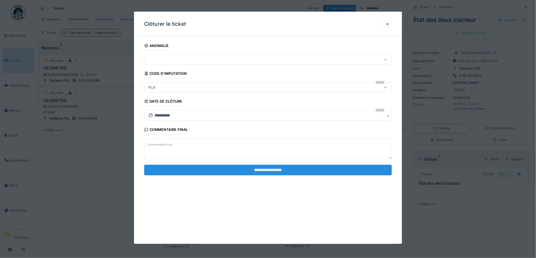
click at [256, 173] on input "**********" at bounding box center [268, 170] width 248 height 11
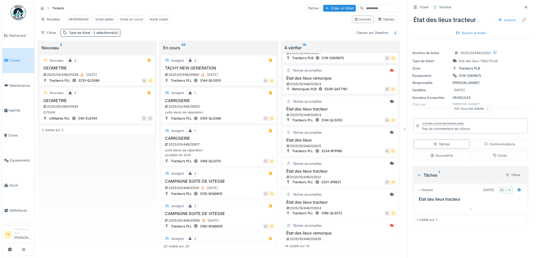
scroll to position [0, 0]
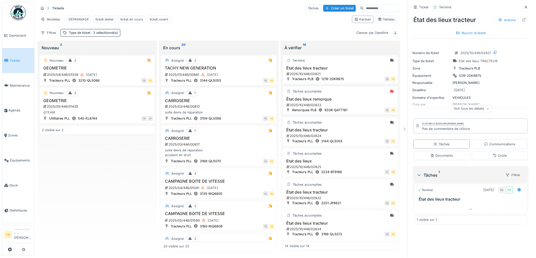
click at [348, 104] on div "2025/10/446/02823" at bounding box center [341, 105] width 110 height 5
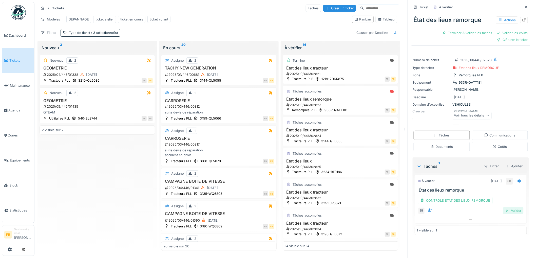
click at [504, 208] on div "Valider" at bounding box center [513, 211] width 21 height 7
click at [496, 145] on div "Coûts" at bounding box center [499, 147] width 14 height 5
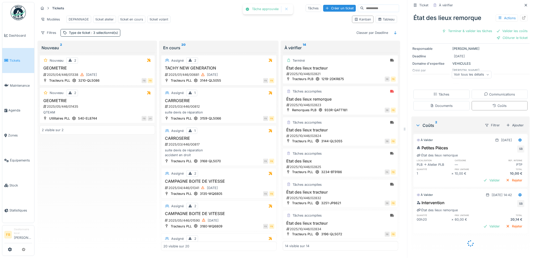
scroll to position [29, 0]
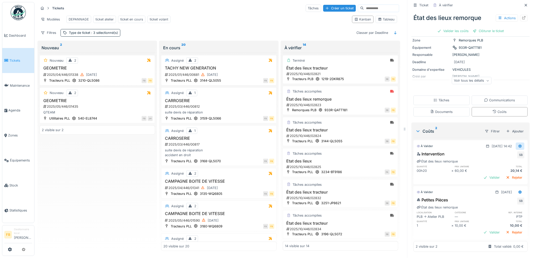
click at [518, 144] on div at bounding box center [520, 146] width 4 height 5
click at [500, 153] on div "Modifier" at bounding box center [497, 157] width 25 height 8
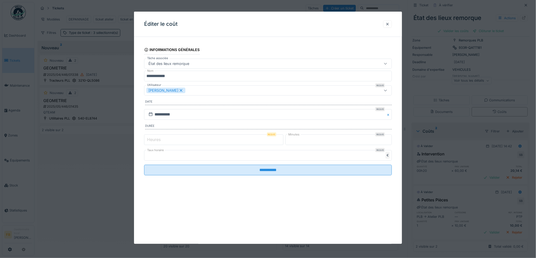
click at [178, 142] on input "*" at bounding box center [213, 140] width 139 height 11
type input "*"
drag, startPoint x: 301, startPoint y: 141, endPoint x: 285, endPoint y: 142, distance: 16.2
click at [285, 142] on div "Heures Requis * Minutes Requis **" at bounding box center [268, 140] width 248 height 13
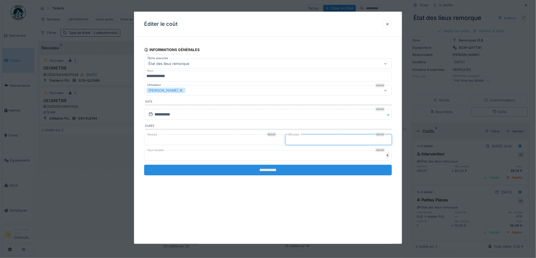
type input "*"
click at [285, 173] on input "**********" at bounding box center [268, 170] width 248 height 11
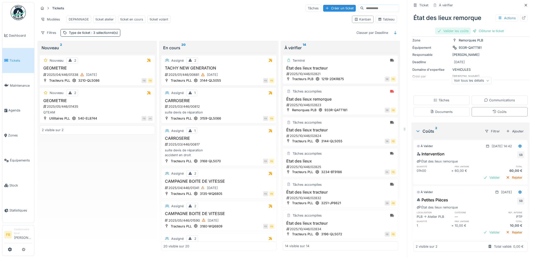
click at [457, 28] on div "Valider les coûts" at bounding box center [452, 31] width 35 height 7
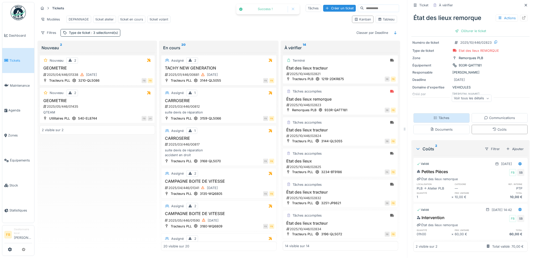
click at [439, 116] on div "Tâches" at bounding box center [441, 118] width 16 height 5
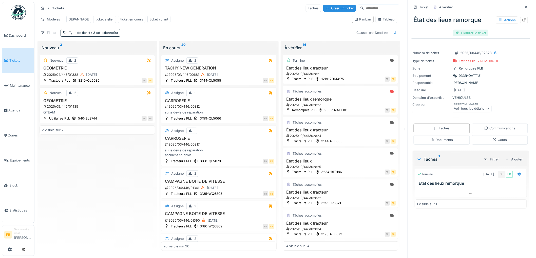
click at [470, 30] on div "Clôturer le ticket" at bounding box center [470, 33] width 35 height 7
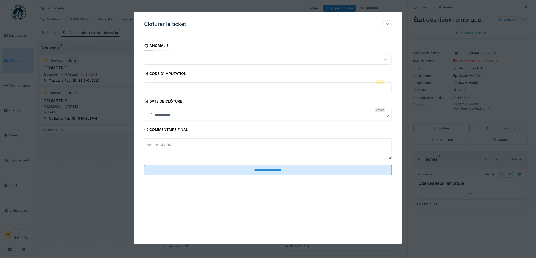
click at [188, 91] on div at bounding box center [268, 88] width 248 height 10
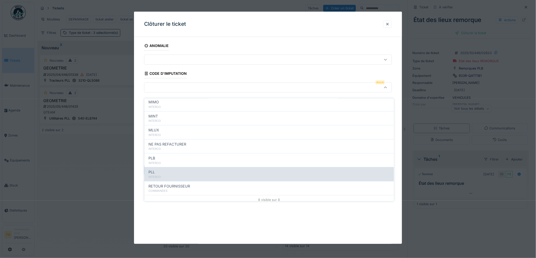
scroll to position [45, 0]
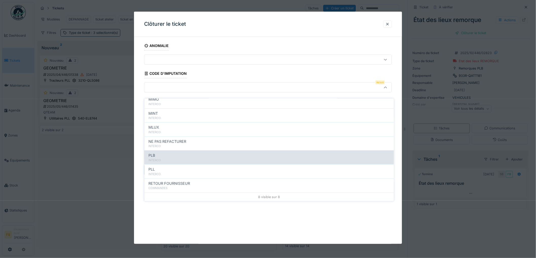
click at [178, 153] on div "PLB" at bounding box center [268, 156] width 241 height 6
type input "***"
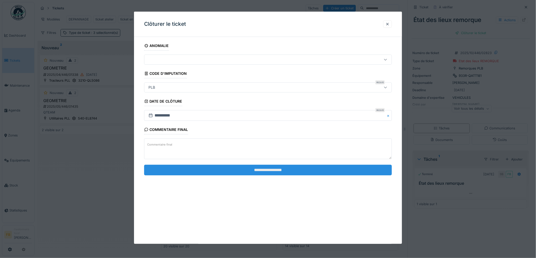
click at [256, 168] on input "**********" at bounding box center [268, 170] width 248 height 11
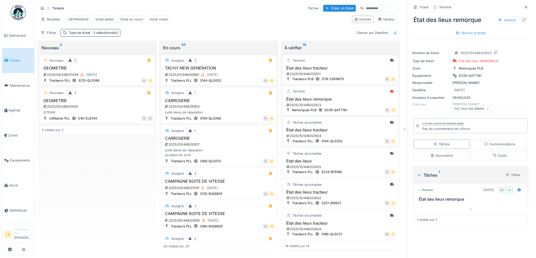
click at [353, 131] on h3 "État des lieux tracteur" at bounding box center [340, 130] width 111 height 5
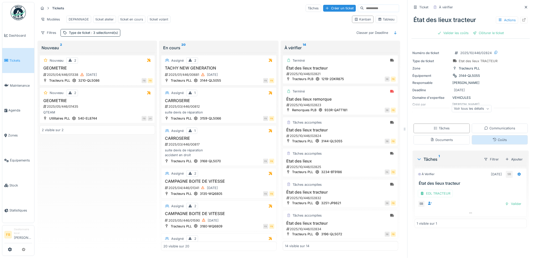
click at [493, 138] on icon at bounding box center [494, 139] width 3 height 3
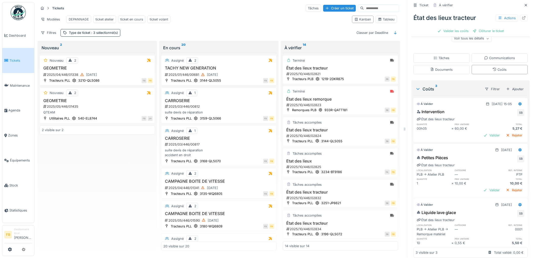
scroll to position [38, 0]
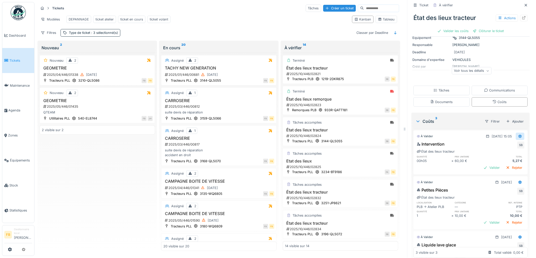
click at [518, 135] on icon at bounding box center [519, 137] width 3 height 4
click at [496, 145] on div "Modifier" at bounding box center [497, 149] width 25 height 8
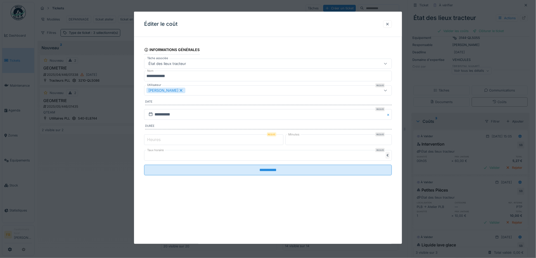
click at [178, 140] on input "*" at bounding box center [213, 140] width 139 height 11
type input "*"
click at [234, 163] on fieldset "**********" at bounding box center [268, 110] width 248 height 139
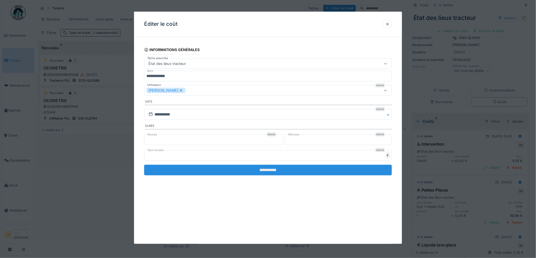
click at [234, 168] on input "**********" at bounding box center [268, 170] width 248 height 11
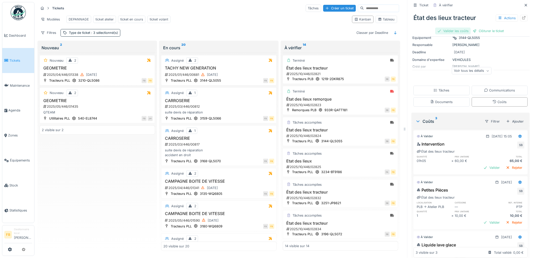
click at [453, 28] on div "Valider les coûts" at bounding box center [452, 31] width 35 height 7
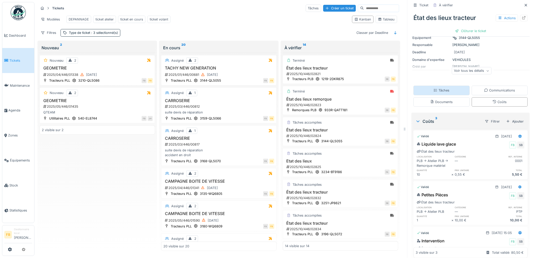
click at [442, 88] on div "Tâches" at bounding box center [441, 90] width 16 height 5
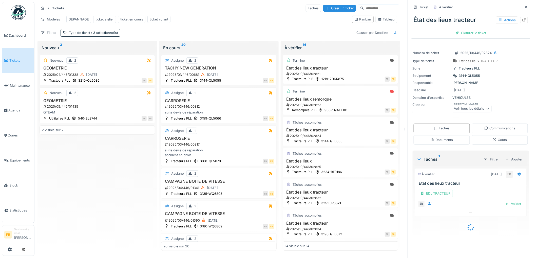
scroll to position [0, 0]
click at [504, 201] on div "Valider" at bounding box center [513, 204] width 21 height 7
click at [462, 24] on div "État des lieux tracteur Actions Clôturer le ticket" at bounding box center [470, 24] width 118 height 26
click at [461, 30] on div "Clôturer le ticket" at bounding box center [470, 33] width 35 height 7
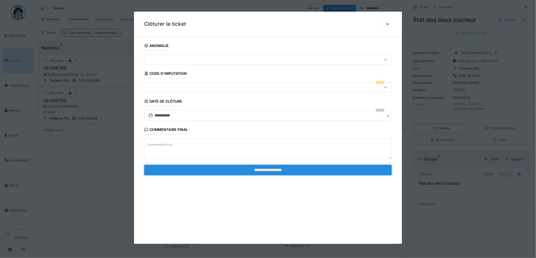
click at [249, 173] on input "**********" at bounding box center [268, 170] width 248 height 11
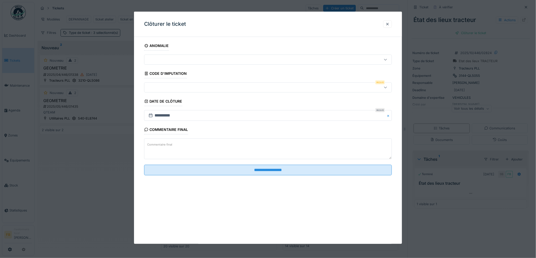
click at [172, 90] on div at bounding box center [253, 88] width 215 height 6
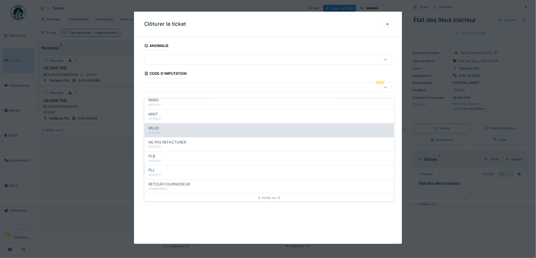
scroll to position [45, 0]
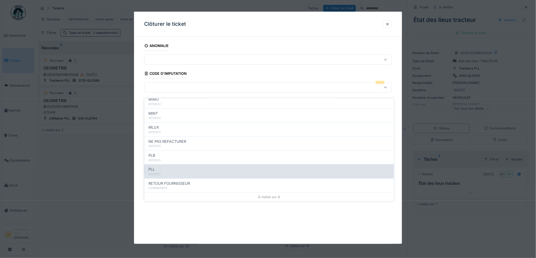
click at [197, 167] on div "PLL" at bounding box center [268, 170] width 241 height 6
type input "***"
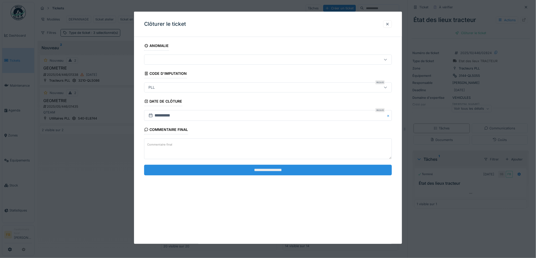
click at [262, 171] on input "**********" at bounding box center [268, 170] width 248 height 11
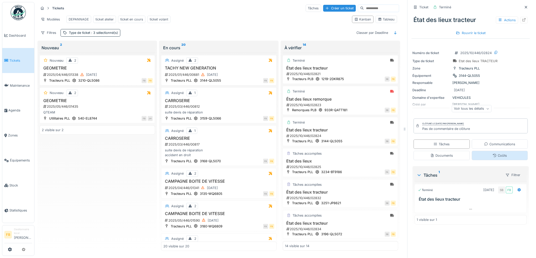
click at [493, 154] on icon at bounding box center [494, 155] width 3 height 3
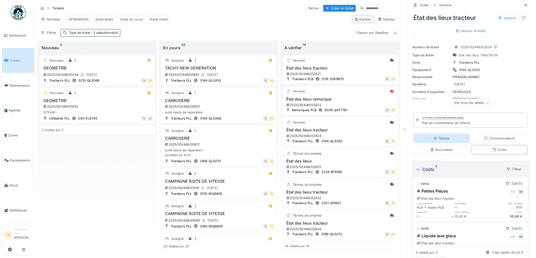
scroll to position [0, 0]
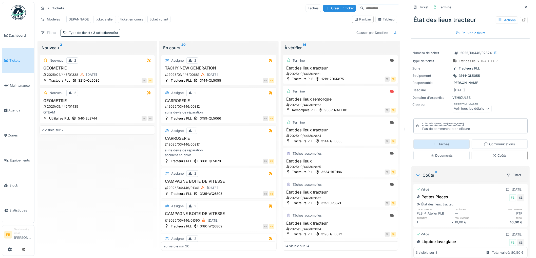
click at [454, 142] on div "Tâches" at bounding box center [441, 144] width 56 height 9
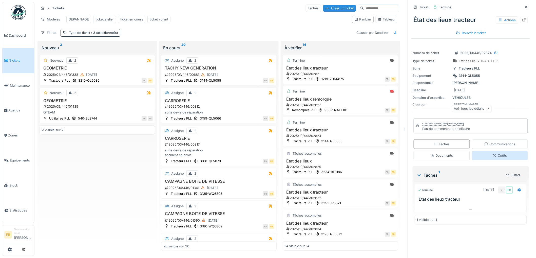
click at [493, 153] on div "Coûts" at bounding box center [499, 155] width 14 height 5
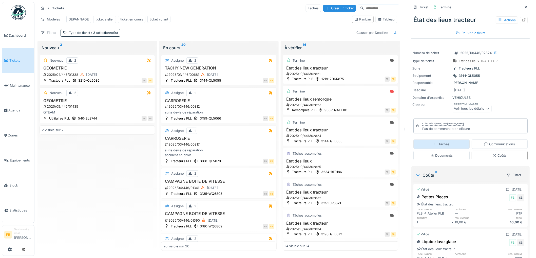
click at [439, 144] on div "Tâches" at bounding box center [441, 144] width 56 height 9
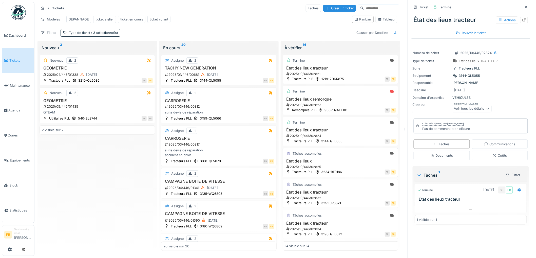
click at [342, 170] on div "Etat des lieux 2025/10/446/02825" at bounding box center [340, 164] width 111 height 11
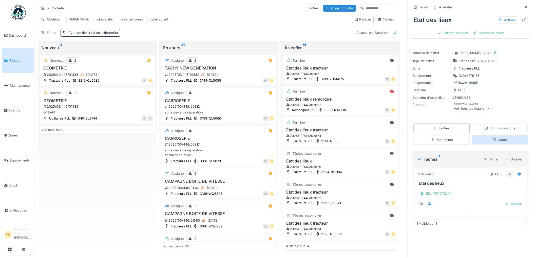
click at [478, 140] on div "Coûts" at bounding box center [500, 139] width 56 height 9
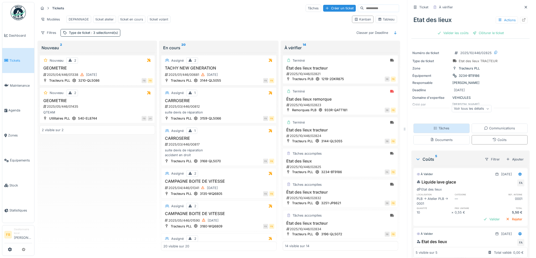
click at [451, 125] on div "Tâches" at bounding box center [441, 128] width 56 height 9
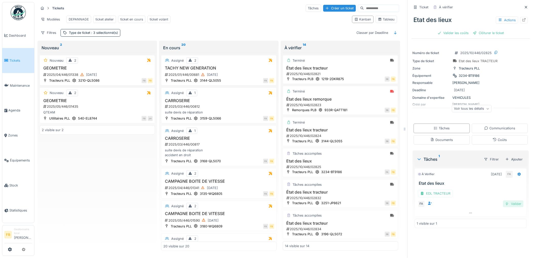
click at [507, 206] on div "Valider" at bounding box center [513, 204] width 21 height 7
click at [494, 138] on div "Coûts" at bounding box center [499, 140] width 14 height 5
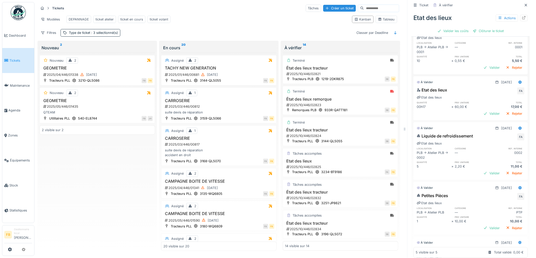
scroll to position [95, 0]
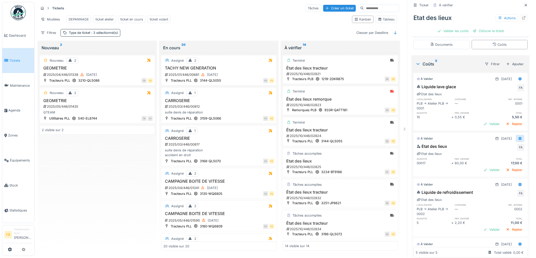
click at [518, 137] on icon at bounding box center [519, 139] width 3 height 4
click at [490, 149] on div at bounding box center [488, 151] width 5 height 4
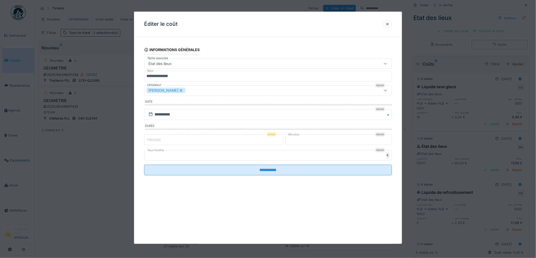
click at [166, 141] on input "*" at bounding box center [213, 140] width 139 height 11
type input "*"
click at [224, 163] on fieldset "**********" at bounding box center [268, 110] width 248 height 139
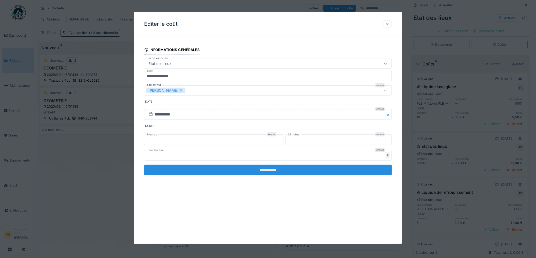
click at [227, 168] on input "**********" at bounding box center [268, 170] width 248 height 11
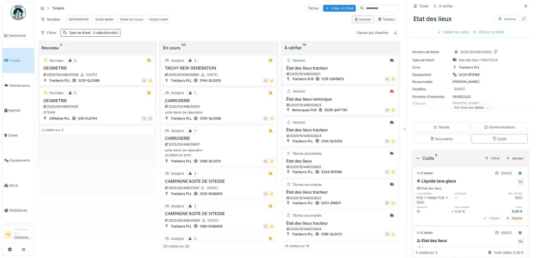
scroll to position [0, 0]
click at [456, 32] on div "Valider les coûts" at bounding box center [452, 33] width 35 height 7
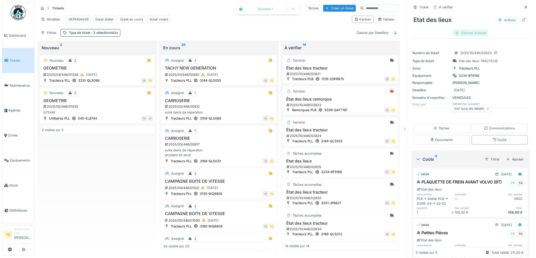
click at [462, 30] on div "Clôturer le ticket" at bounding box center [470, 33] width 35 height 7
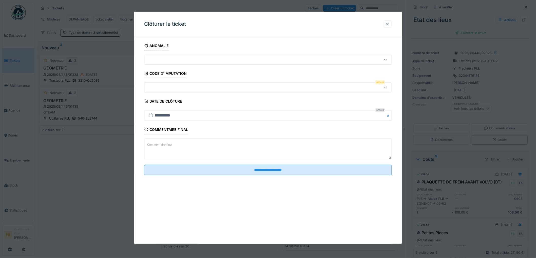
click at [178, 87] on div at bounding box center [253, 88] width 215 height 6
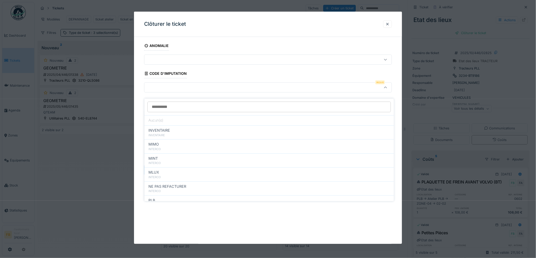
scroll to position [45, 0]
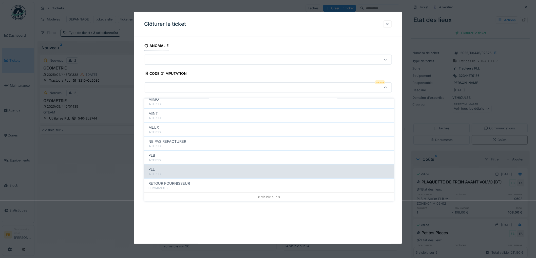
click at [172, 167] on div "PLL" at bounding box center [268, 170] width 241 height 6
type input "***"
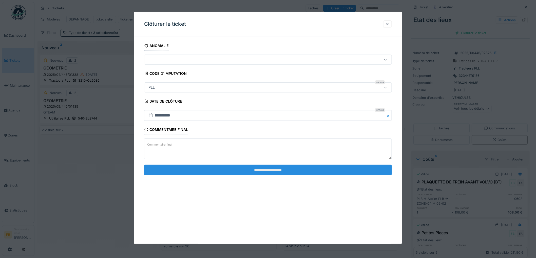
click at [241, 166] on input "**********" at bounding box center [268, 170] width 248 height 11
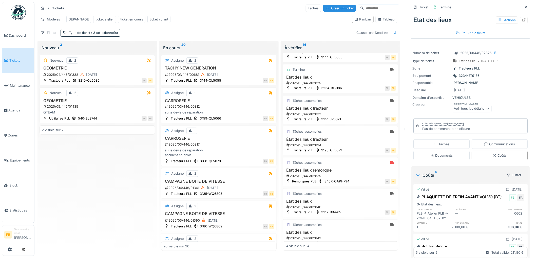
scroll to position [84, 0]
click at [348, 106] on div "Tâches accomplies État des lieux tracteur 2025/10/446/02832 Tracteurs PLL 3251-…" at bounding box center [339, 109] width 115 height 29
click at [339, 109] on h3 "État des lieux tracteur" at bounding box center [340, 108] width 111 height 5
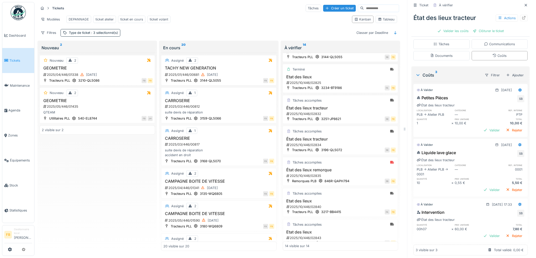
scroll to position [89, 0]
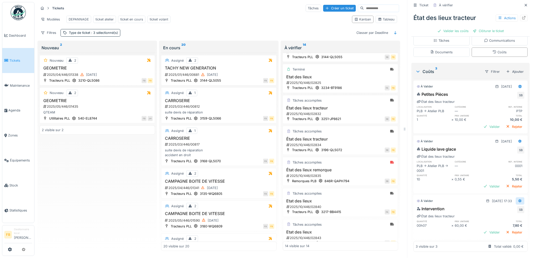
click at [518, 199] on icon at bounding box center [519, 201] width 3 height 4
click at [503, 209] on div "Modifier" at bounding box center [497, 213] width 25 height 8
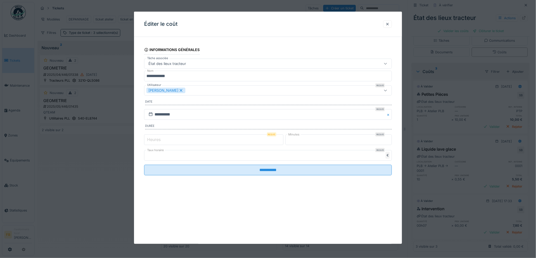
click at [157, 135] on input "*" at bounding box center [213, 140] width 139 height 11
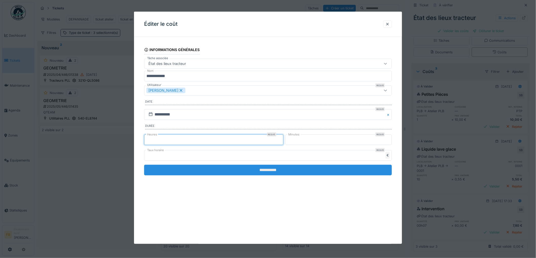
type input "*"
click at [262, 172] on input "**********" at bounding box center [268, 170] width 248 height 11
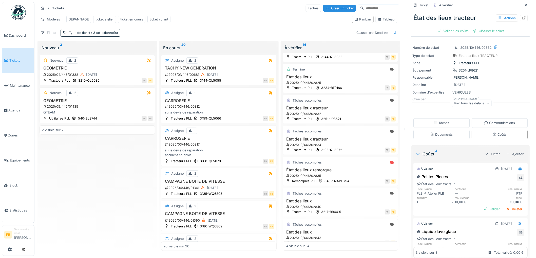
scroll to position [5, 0]
click at [439, 121] on div "Tâches" at bounding box center [441, 123] width 16 height 5
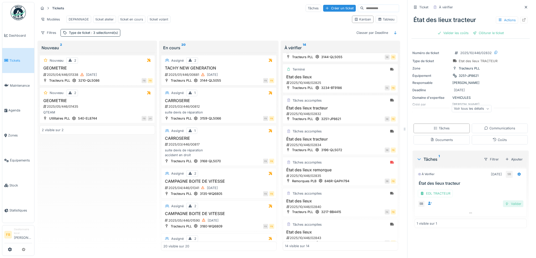
click at [504, 201] on div "Valider" at bounding box center [513, 204] width 21 height 7
click at [484, 136] on div "Coûts" at bounding box center [500, 139] width 56 height 9
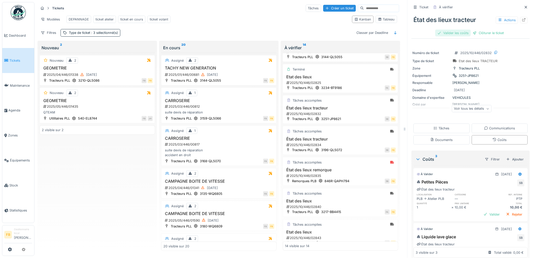
click at [447, 35] on div "Valider les coûts" at bounding box center [452, 33] width 35 height 7
click at [463, 34] on div "Clôturer le ticket" at bounding box center [470, 33] width 35 height 7
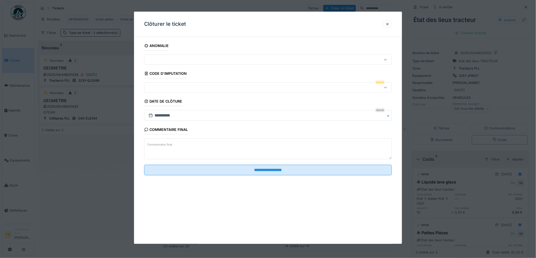
scroll to position [4, 0]
click at [173, 88] on div at bounding box center [253, 88] width 215 height 6
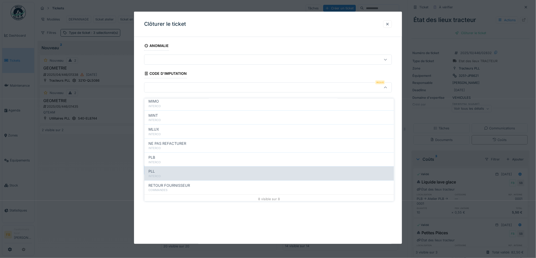
scroll to position [45, 0]
click at [176, 172] on div "INTERCO" at bounding box center [268, 174] width 241 height 4
type input "***"
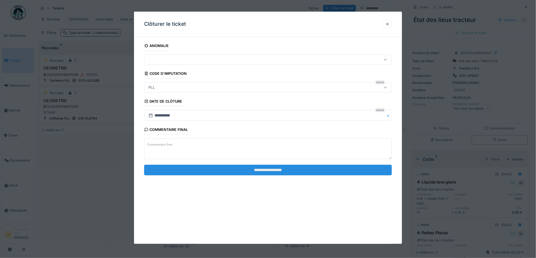
click at [279, 172] on input "**********" at bounding box center [268, 170] width 248 height 11
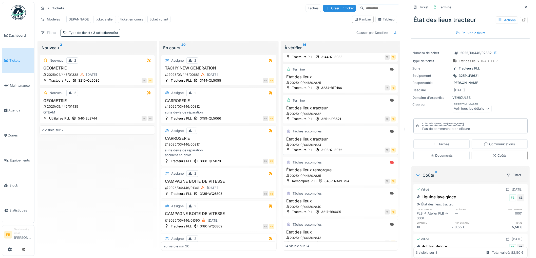
scroll to position [112, 0]
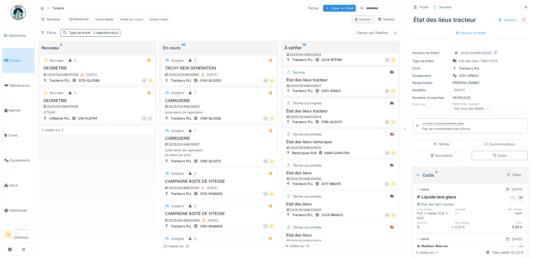
click at [335, 111] on h3 "État des lieux tracteur" at bounding box center [340, 111] width 111 height 5
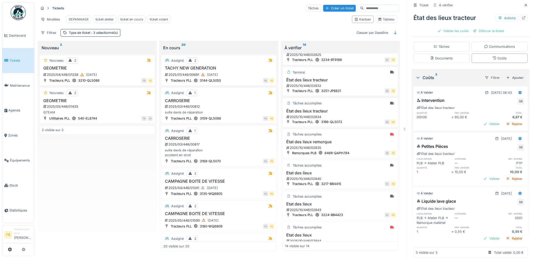
scroll to position [84, 0]
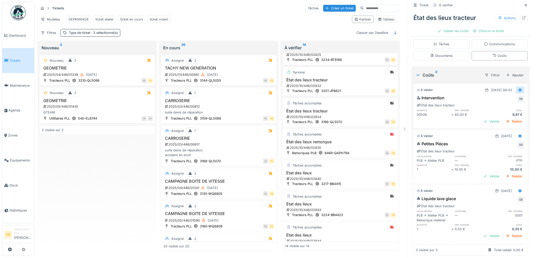
click at [518, 88] on div at bounding box center [520, 90] width 4 height 5
click at [505, 98] on div "Modifier" at bounding box center [497, 102] width 25 height 8
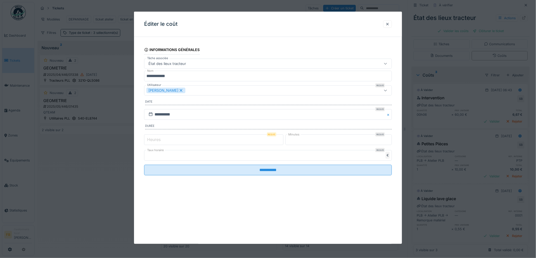
click at [152, 138] on label "Heures" at bounding box center [153, 140] width 15 height 6
click at [152, 138] on input "*" at bounding box center [213, 140] width 139 height 11
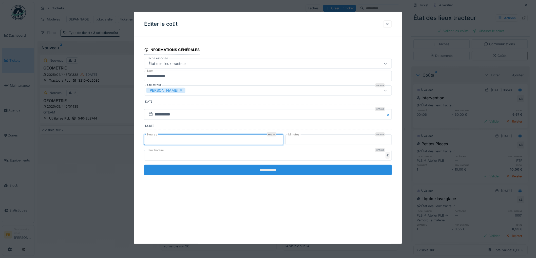
type input "*"
click at [244, 174] on input "**********" at bounding box center [268, 170] width 248 height 11
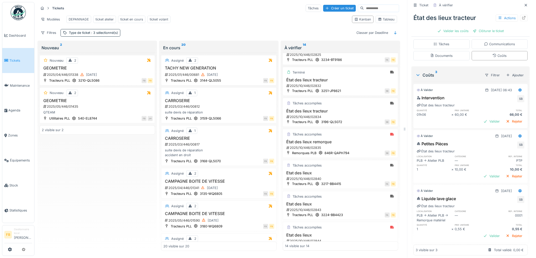
scroll to position [94, 0]
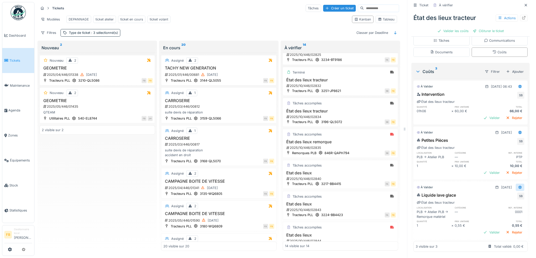
click at [518, 185] on div at bounding box center [520, 187] width 4 height 5
click at [496, 190] on div "Modifier" at bounding box center [497, 194] width 25 height 8
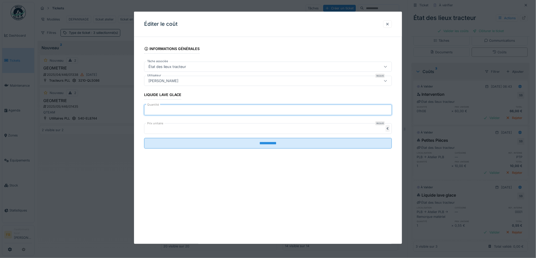
click at [156, 114] on input "*" at bounding box center [268, 110] width 248 height 11
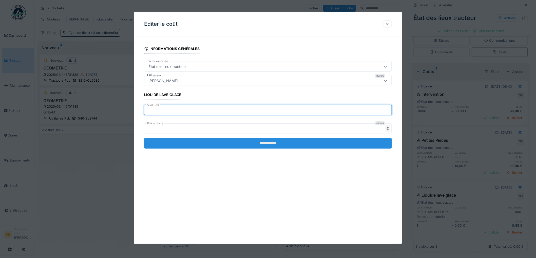
type input "**"
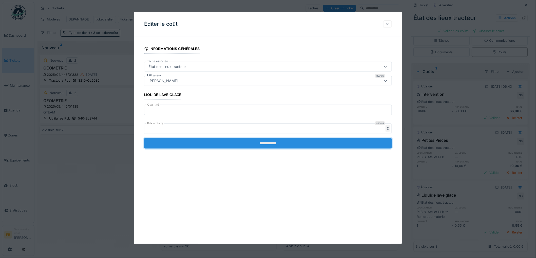
click at [269, 143] on input "**********" at bounding box center [268, 143] width 248 height 11
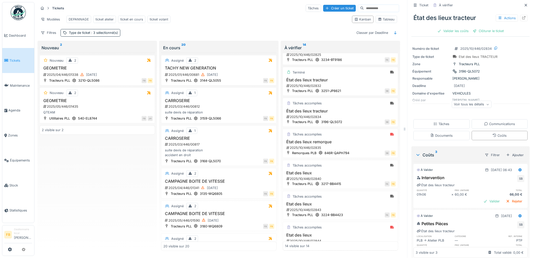
scroll to position [0, 0]
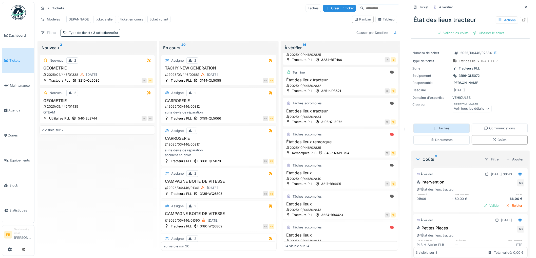
click at [447, 126] on div "Tâches" at bounding box center [441, 128] width 56 height 9
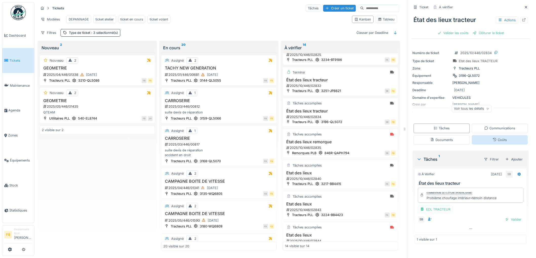
click at [492, 138] on div "Coûts" at bounding box center [499, 140] width 14 height 5
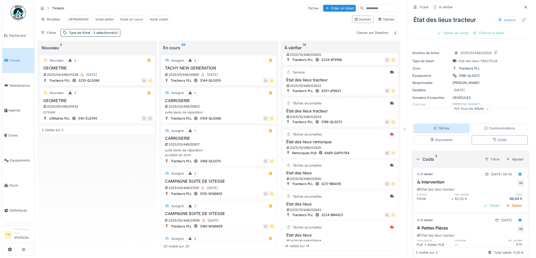
click at [460, 128] on div "Tâches" at bounding box center [441, 128] width 56 height 9
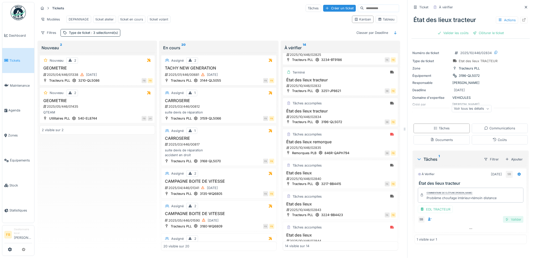
click at [503, 217] on div "Valider" at bounding box center [513, 219] width 21 height 7
click at [496, 138] on div "Coûts" at bounding box center [499, 140] width 14 height 5
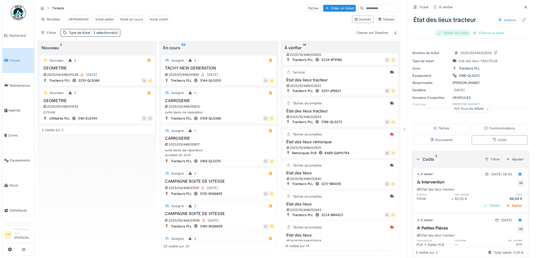
click at [458, 30] on div "Valider les coûts" at bounding box center [452, 33] width 35 height 7
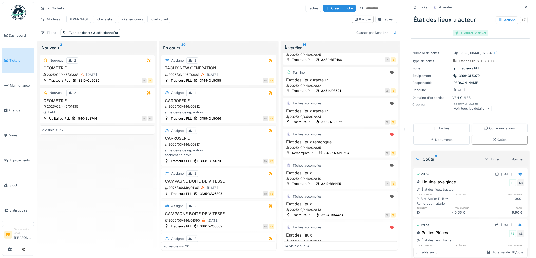
click at [471, 30] on div "Clôturer le ticket" at bounding box center [470, 33] width 35 height 7
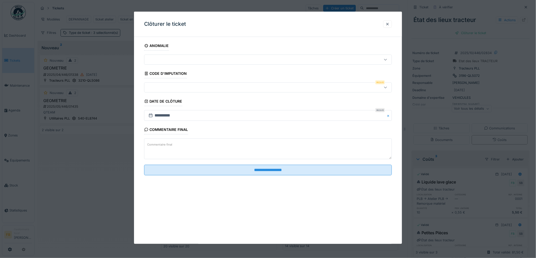
click at [165, 89] on div at bounding box center [253, 88] width 215 height 6
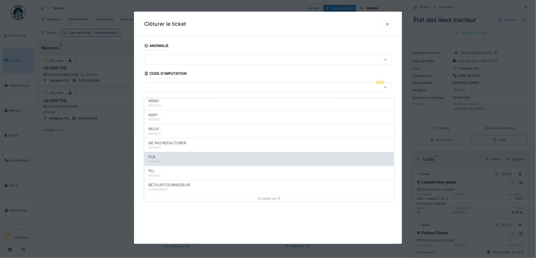
scroll to position [45, 0]
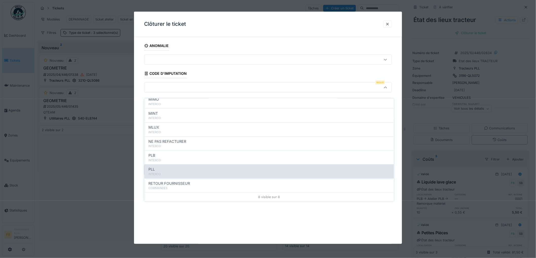
click at [173, 167] on div "PLL" at bounding box center [268, 170] width 241 height 6
type input "***"
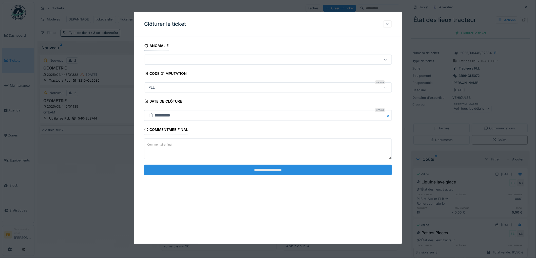
click at [246, 166] on input "**********" at bounding box center [268, 170] width 248 height 11
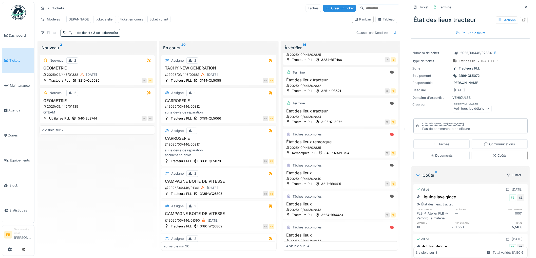
click at [456, 30] on div "Rouvrir le ticket" at bounding box center [471, 33] width 34 height 7
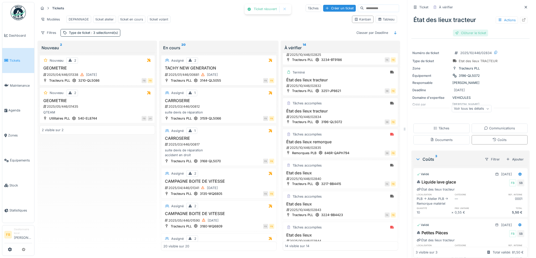
click at [464, 30] on div "Clôturer le ticket" at bounding box center [470, 33] width 35 height 7
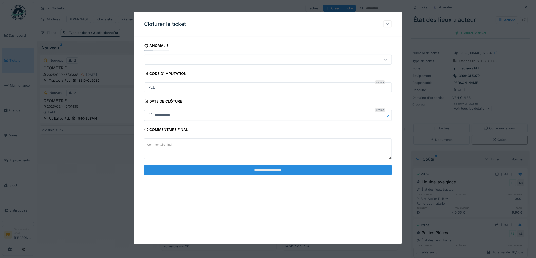
click at [219, 168] on input "**********" at bounding box center [268, 170] width 248 height 11
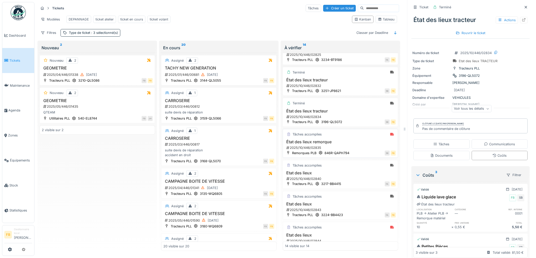
click at [347, 141] on h3 "État des lieux remorque" at bounding box center [340, 142] width 111 height 5
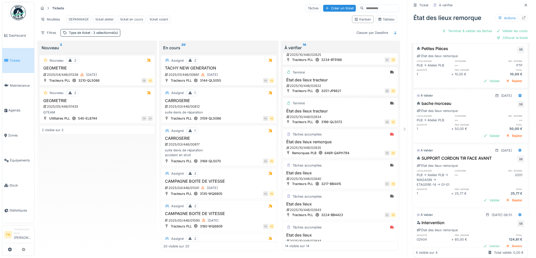
scroll to position [161, 0]
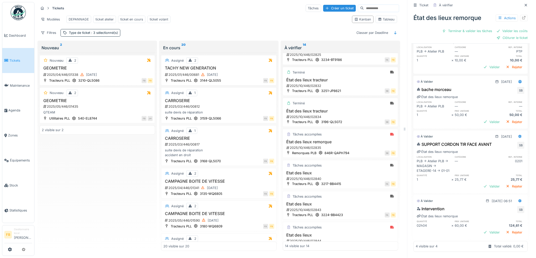
drag, startPoint x: 513, startPoint y: 221, endPoint x: 519, endPoint y: 224, distance: 6.5
click at [519, 224] on div "Intervention SB État des lieux remorque quantité prix unitaire total 02h04 × 60…" at bounding box center [470, 221] width 114 height 33
click at [518, 200] on icon at bounding box center [520, 201] width 4 height 3
click at [500, 209] on div "Modifier" at bounding box center [497, 213] width 25 height 8
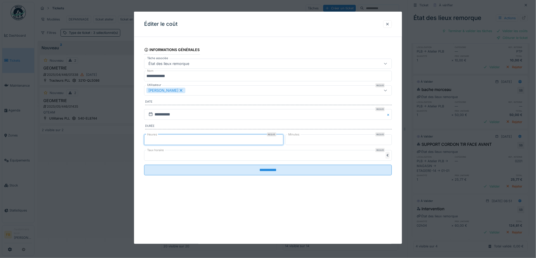
click at [155, 141] on input "*" at bounding box center [213, 140] width 139 height 11
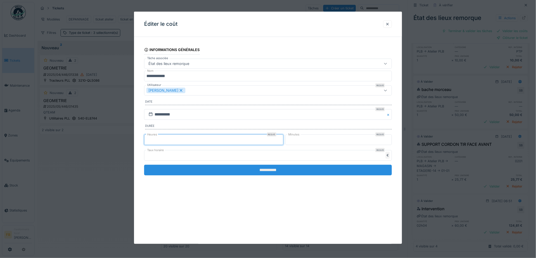
type input "*"
click at [267, 169] on input "**********" at bounding box center [268, 170] width 248 height 11
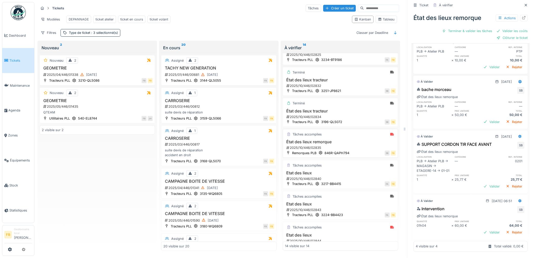
click at [354, 150] on div "2025/10/446/02835" at bounding box center [341, 148] width 110 height 5
click at [353, 146] on div "État des lieux remorque 2025/10/446/02835" at bounding box center [340, 145] width 111 height 11
click at [14, 61] on span "Tickets" at bounding box center [20, 60] width 23 height 5
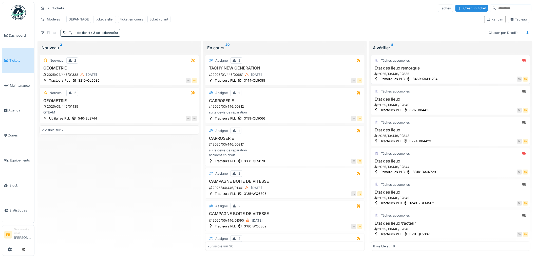
click at [446, 76] on div "2025/10/446/02835" at bounding box center [451, 74] width 154 height 5
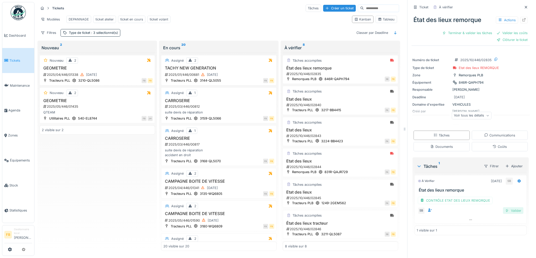
click at [505, 210] on div at bounding box center [507, 211] width 4 height 5
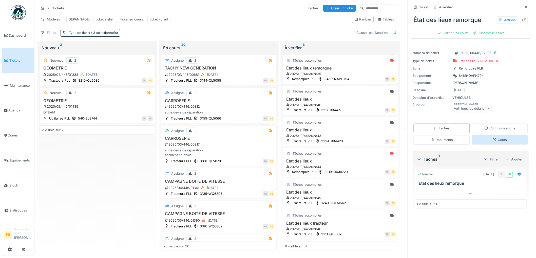
click at [493, 140] on icon at bounding box center [494, 139] width 3 height 3
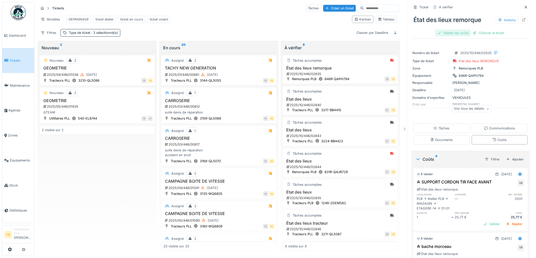
click at [455, 30] on div "Valider les coûts" at bounding box center [452, 33] width 35 height 7
click at [463, 32] on div "Clôturer le ticket" at bounding box center [470, 33] width 35 height 7
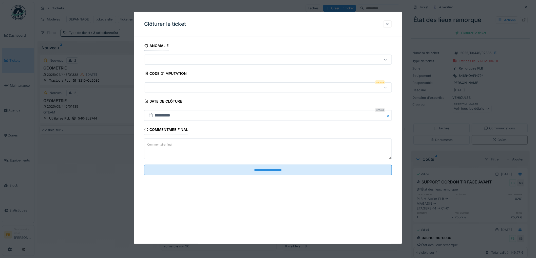
click at [175, 88] on div at bounding box center [253, 88] width 215 height 6
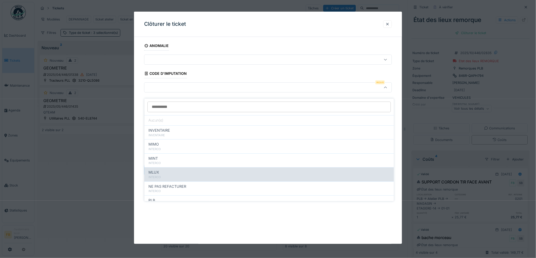
scroll to position [45, 0]
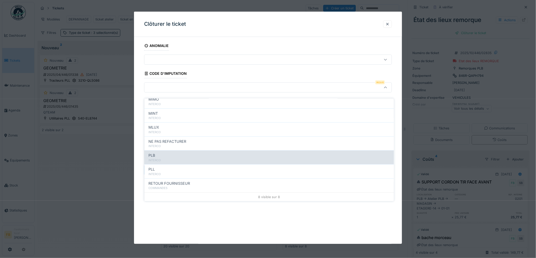
click at [171, 158] on div "INTERCO" at bounding box center [268, 160] width 241 height 4
type input "***"
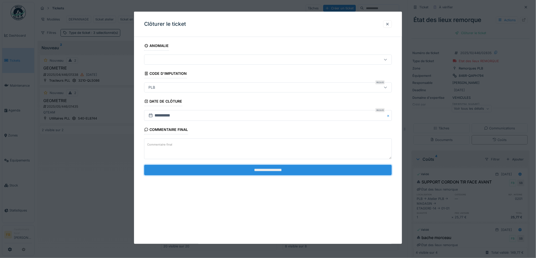
click at [251, 175] on input "**********" at bounding box center [268, 170] width 248 height 11
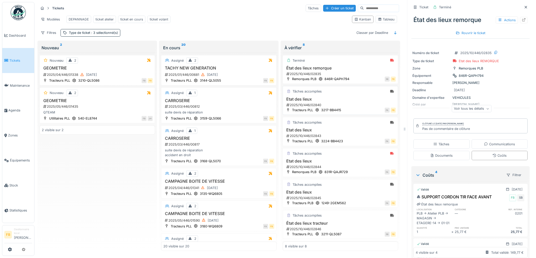
click at [338, 97] on h3 "Etat des lieux" at bounding box center [340, 99] width 111 height 5
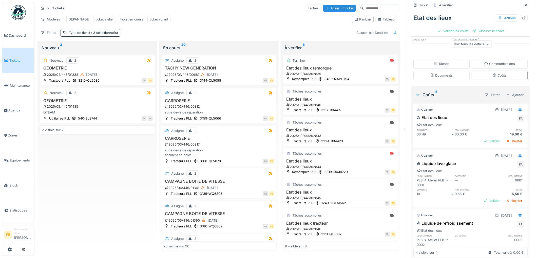
scroll to position [37, 0]
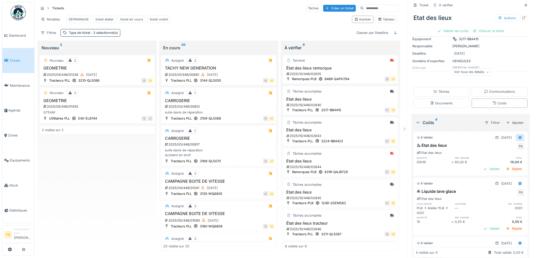
click at [518, 136] on icon at bounding box center [519, 138] width 3 height 4
click at [500, 146] on div "Modifier" at bounding box center [497, 150] width 25 height 8
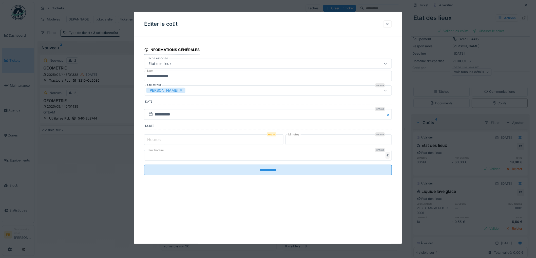
click at [153, 139] on label "Heures" at bounding box center [153, 140] width 15 height 6
click at [153, 139] on input "*" at bounding box center [213, 140] width 139 height 11
type input "*"
click at [316, 143] on input "**" at bounding box center [338, 140] width 107 height 11
type input "*"
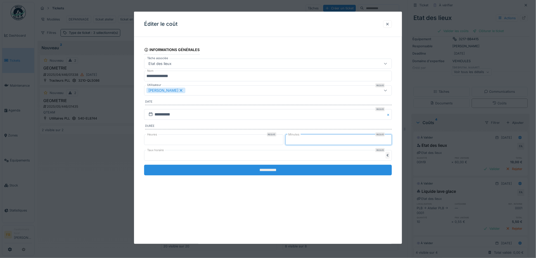
type input "*"
click at [249, 171] on input "**********" at bounding box center [268, 170] width 248 height 11
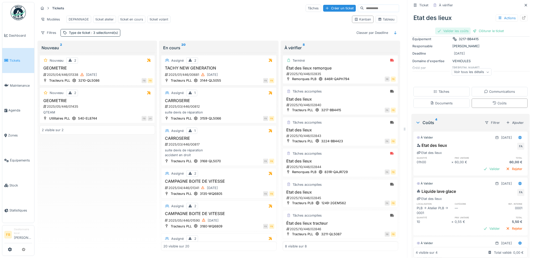
click at [446, 29] on div "Valider les coûts" at bounding box center [452, 31] width 35 height 7
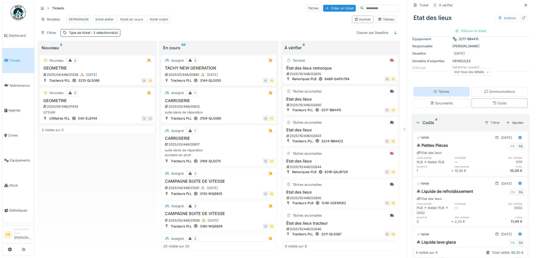
click at [436, 89] on div "Tâches" at bounding box center [441, 91] width 16 height 5
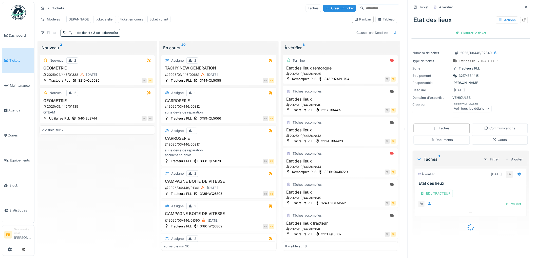
scroll to position [0, 0]
click at [503, 201] on div "Valider" at bounding box center [513, 204] width 21 height 7
click at [460, 30] on div "Clôturer le ticket" at bounding box center [470, 33] width 35 height 7
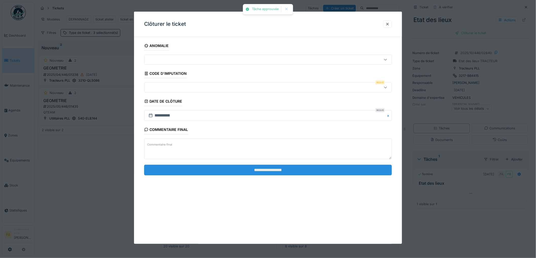
click at [232, 166] on input "**********" at bounding box center [268, 170] width 248 height 11
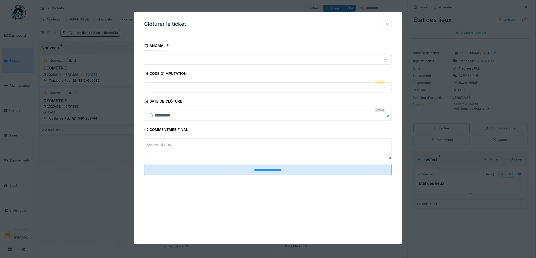
click at [179, 88] on div at bounding box center [253, 88] width 215 height 6
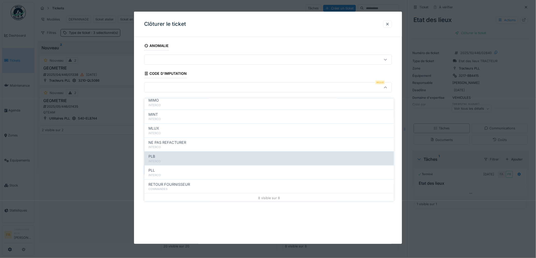
scroll to position [45, 0]
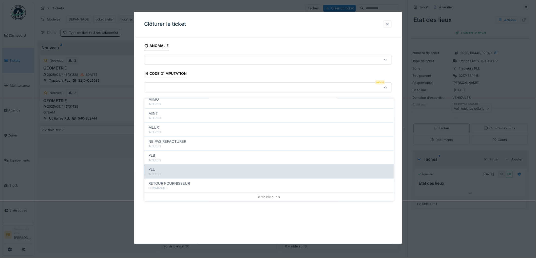
click at [169, 165] on div "PLL INTERCO" at bounding box center [268, 172] width 249 height 14
type input "***"
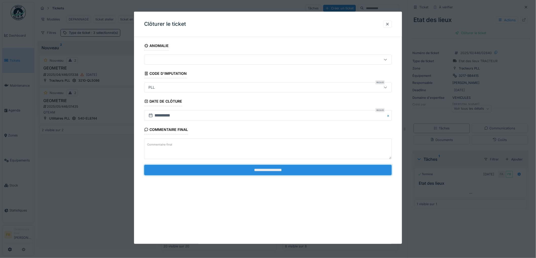
click at [251, 170] on input "**********" at bounding box center [268, 170] width 248 height 11
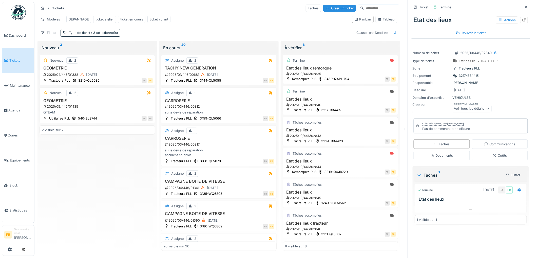
click at [341, 132] on h3 "Etat des lieux" at bounding box center [340, 130] width 111 height 5
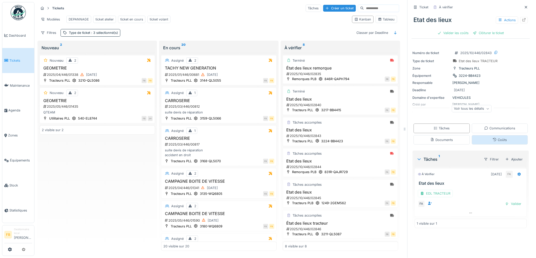
click at [479, 135] on div "Coûts" at bounding box center [500, 139] width 56 height 9
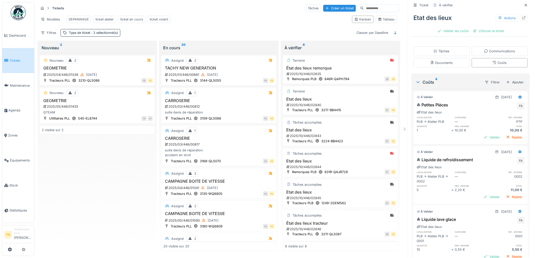
scroll to position [84, 0]
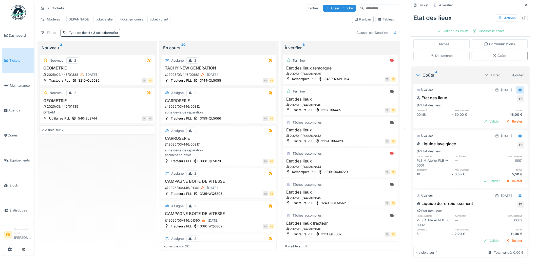
click at [516, 87] on div at bounding box center [520, 90] width 9 height 7
click at [495, 98] on div "Modifier" at bounding box center [497, 102] width 25 height 8
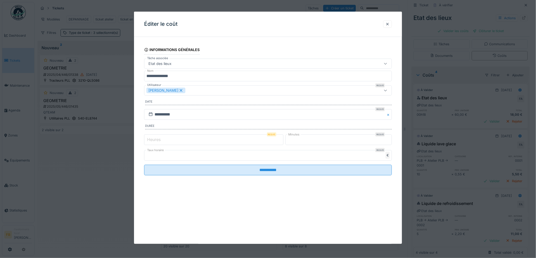
click at [168, 137] on input "*" at bounding box center [213, 140] width 139 height 11
type input "*"
click at [310, 141] on input "**" at bounding box center [338, 140] width 107 height 11
type input "*"
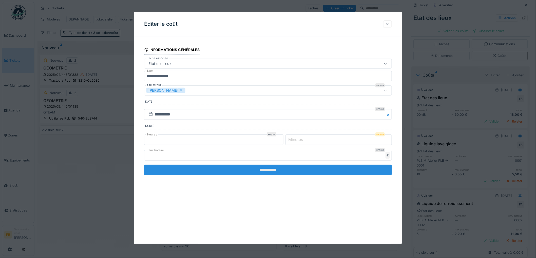
click at [265, 170] on input "**********" at bounding box center [268, 170] width 248 height 11
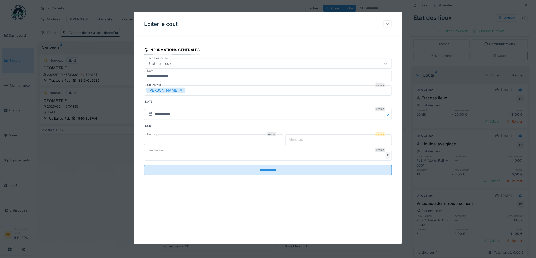
click at [318, 140] on input "Minutes" at bounding box center [338, 140] width 107 height 11
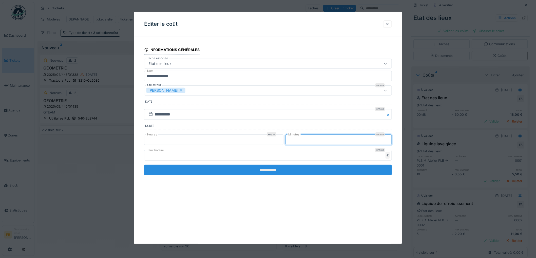
type input "*"
click at [288, 169] on input "**********" at bounding box center [268, 170] width 248 height 11
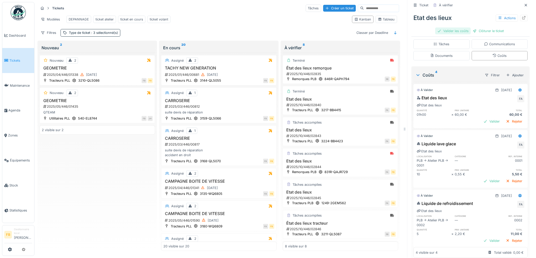
click at [454, 28] on div "Valider les coûts" at bounding box center [452, 31] width 35 height 7
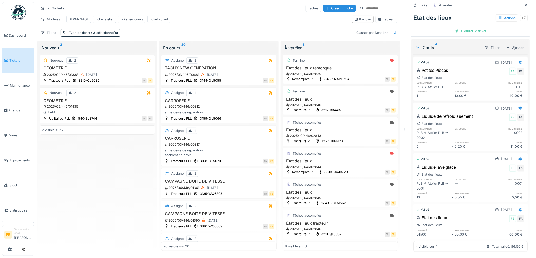
scroll to position [0, 0]
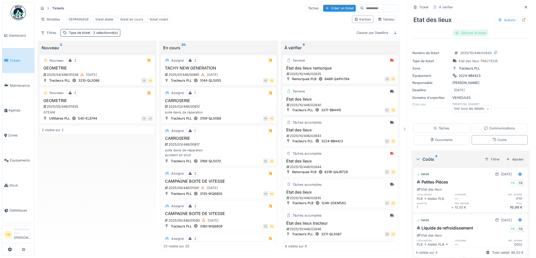
click at [456, 30] on div "Clôturer le ticket" at bounding box center [470, 33] width 35 height 7
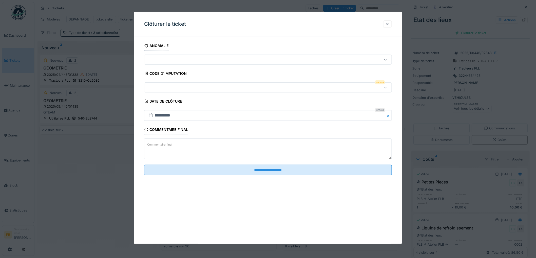
click at [163, 87] on div at bounding box center [253, 88] width 215 height 6
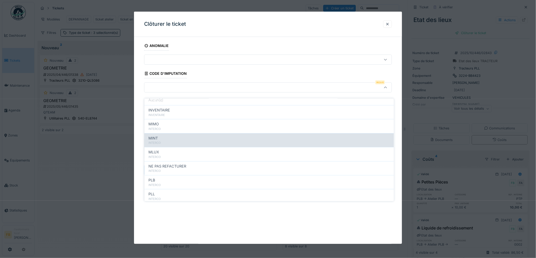
scroll to position [45, 0]
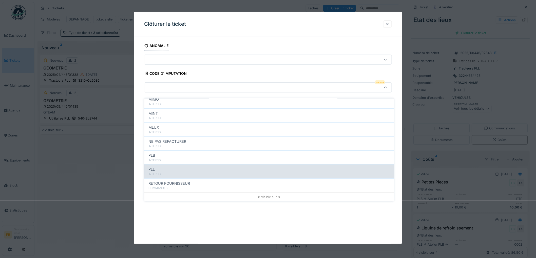
click at [168, 167] on div "PLL" at bounding box center [268, 170] width 241 height 6
type input "***"
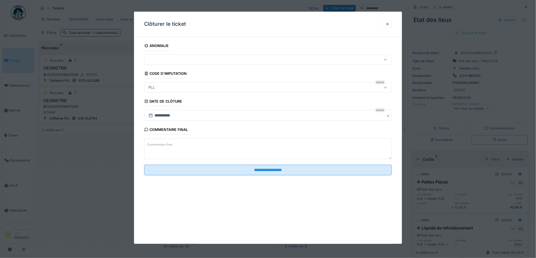
click at [241, 165] on fieldset "**********" at bounding box center [268, 110] width 248 height 139
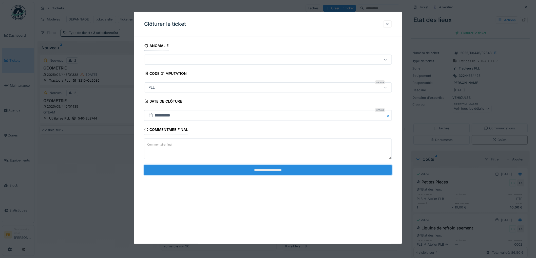
click at [241, 168] on input "**********" at bounding box center [268, 170] width 248 height 11
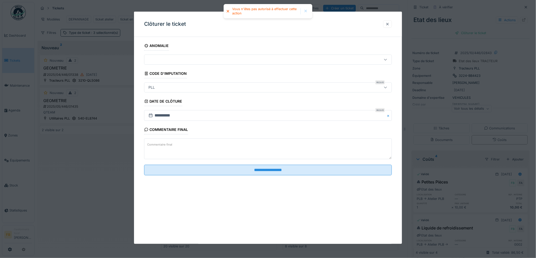
click at [388, 24] on div at bounding box center [387, 24] width 4 height 5
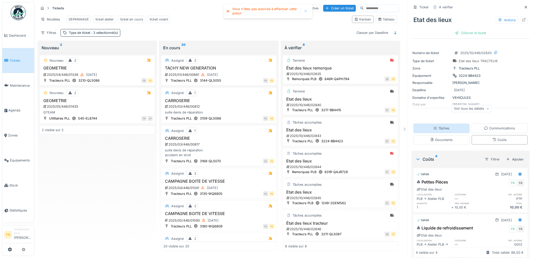
click at [442, 126] on div "Tâches" at bounding box center [441, 128] width 16 height 5
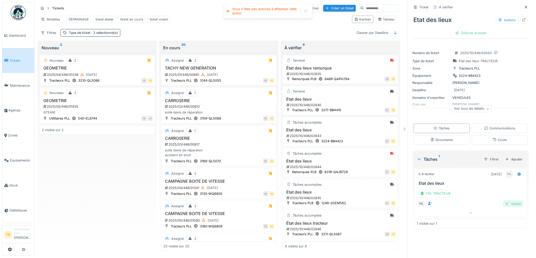
click at [510, 202] on div "Valider" at bounding box center [513, 204] width 21 height 7
click at [466, 30] on div "Clôturer le ticket" at bounding box center [470, 33] width 35 height 7
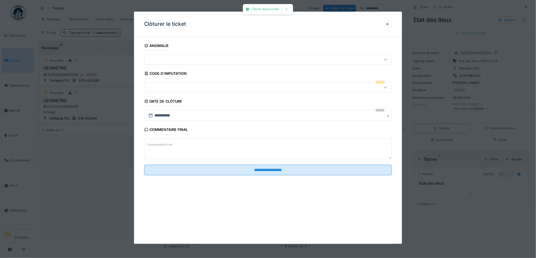
click at [165, 87] on div at bounding box center [253, 88] width 215 height 6
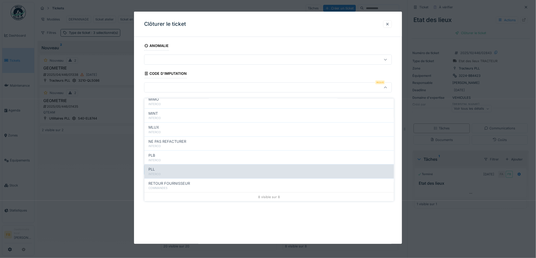
click at [172, 167] on div "PLL" at bounding box center [268, 170] width 241 height 6
type input "***"
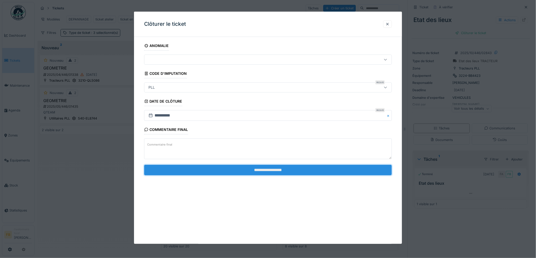
click at [259, 172] on input "**********" at bounding box center [268, 170] width 248 height 11
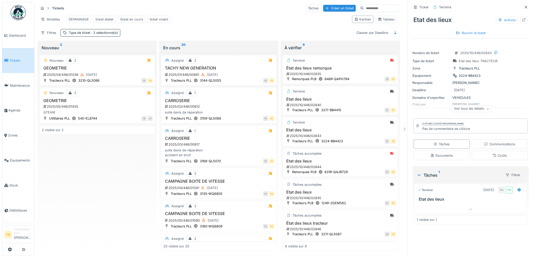
click at [335, 163] on h3 "Etat des lieux" at bounding box center [340, 161] width 111 height 5
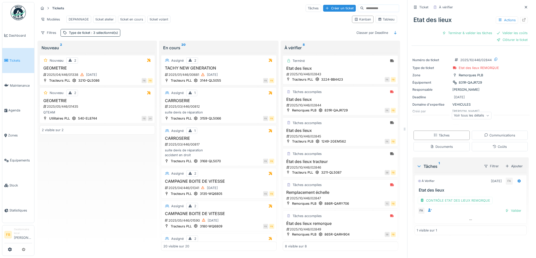
scroll to position [68, 0]
click at [509, 208] on div "Valider" at bounding box center [513, 211] width 21 height 7
click at [492, 145] on div "Coûts" at bounding box center [499, 147] width 14 height 5
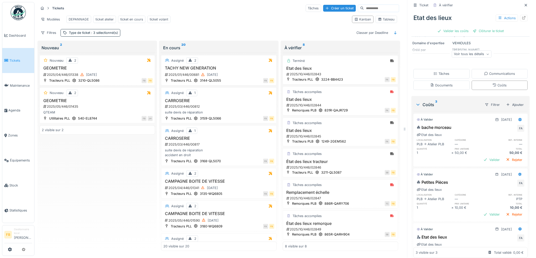
scroll to position [85, 0]
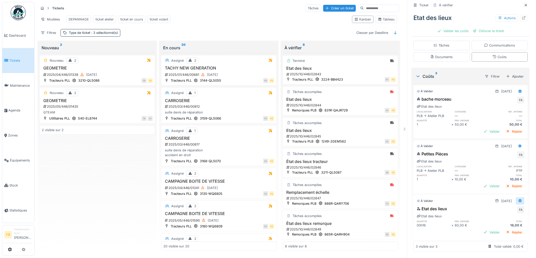
click at [516, 198] on div at bounding box center [520, 201] width 9 height 7
click at [498, 209] on div "Modifier" at bounding box center [497, 213] width 25 height 8
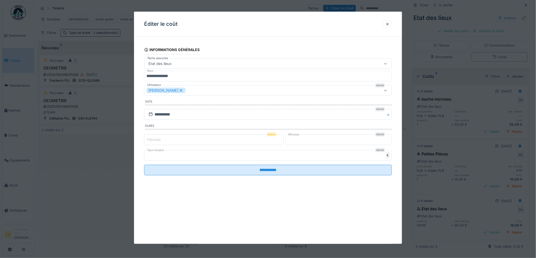
click at [157, 140] on label "Heures" at bounding box center [153, 140] width 15 height 6
click at [157, 140] on input "*" at bounding box center [213, 140] width 139 height 11
type input "*"
click at [305, 142] on input "**" at bounding box center [338, 140] width 107 height 11
type input "*"
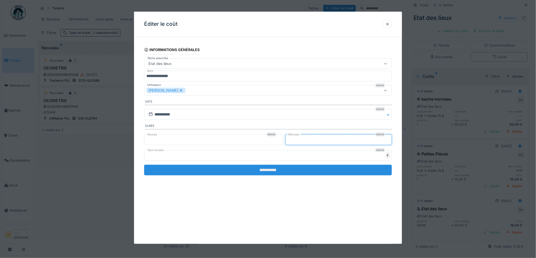
type input "*"
click at [271, 170] on input "**********" at bounding box center [268, 170] width 248 height 11
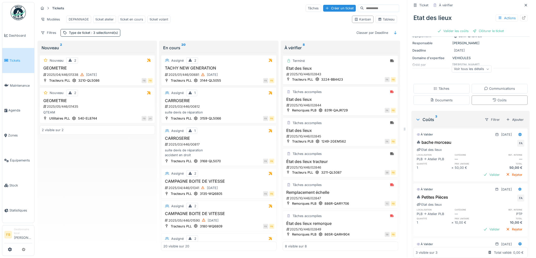
scroll to position [0, 0]
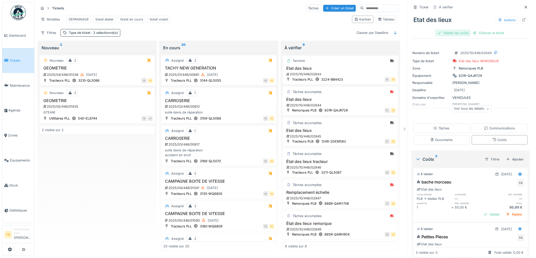
click at [448, 30] on div "Valider les coûts" at bounding box center [452, 33] width 35 height 7
click at [462, 30] on div "Clôturer le ticket" at bounding box center [470, 33] width 35 height 7
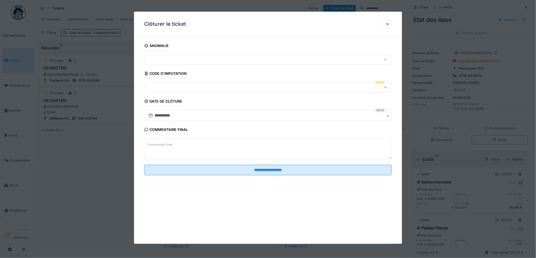
click at [161, 90] on div at bounding box center [253, 88] width 215 height 6
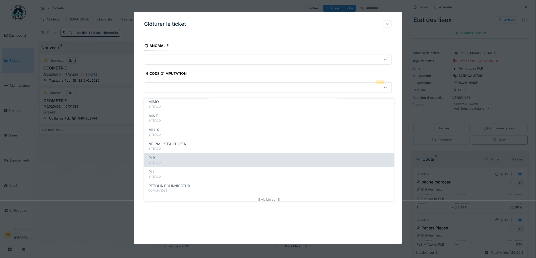
scroll to position [45, 0]
click at [166, 158] on div "INTERCO" at bounding box center [268, 160] width 241 height 4
type input "***"
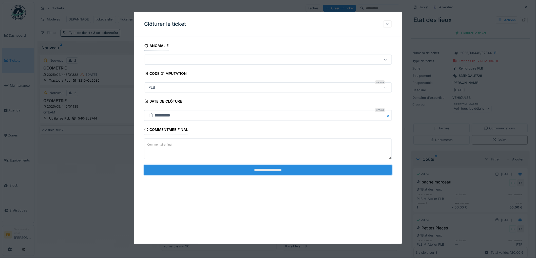
click at [244, 166] on input "**********" at bounding box center [268, 170] width 248 height 11
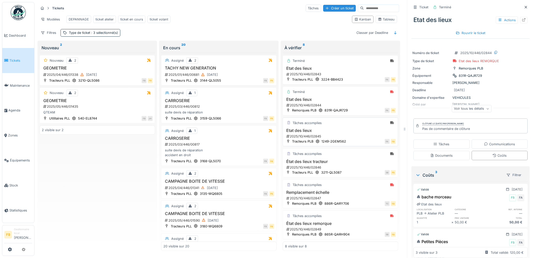
click at [331, 128] on h3 "Etat des lieux" at bounding box center [340, 130] width 111 height 5
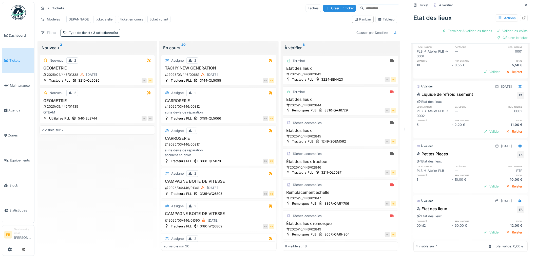
scroll to position [156, 0]
click at [518, 199] on div at bounding box center [520, 201] width 4 height 5
click at [501, 209] on div "Modifier" at bounding box center [497, 213] width 25 height 8
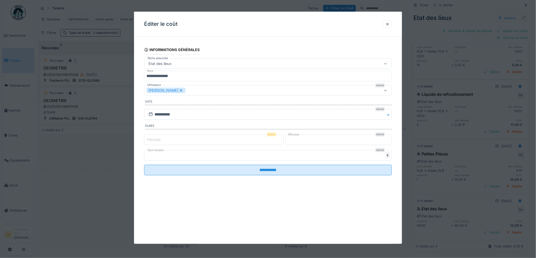
click at [172, 142] on input "*" at bounding box center [213, 140] width 139 height 11
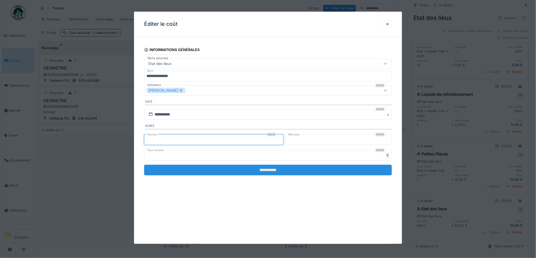
type input "*"
click at [279, 168] on input "**********" at bounding box center [268, 170] width 248 height 11
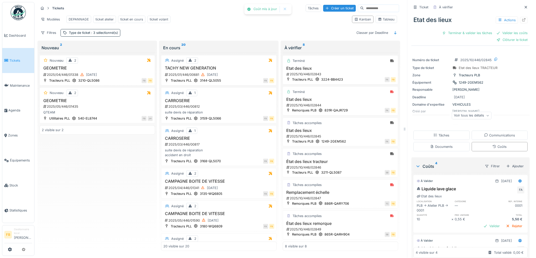
scroll to position [0, 0]
click at [502, 33] on div "Valider les coûts" at bounding box center [511, 33] width 35 height 7
click at [444, 135] on div "Tâches" at bounding box center [441, 135] width 56 height 9
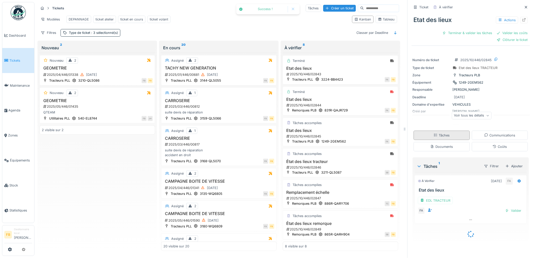
scroll to position [2, 0]
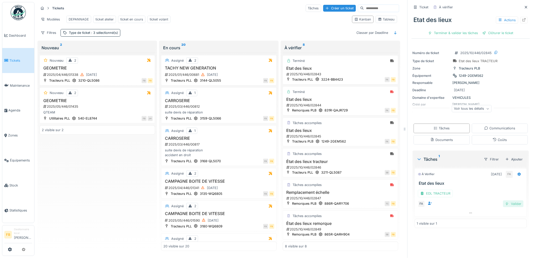
click at [505, 203] on div "Valider" at bounding box center [513, 204] width 21 height 7
click at [463, 31] on div "Clôturer le ticket" at bounding box center [470, 33] width 35 height 7
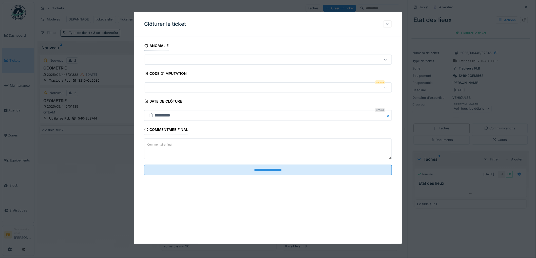
scroll to position [4, 0]
click at [167, 87] on div at bounding box center [253, 88] width 215 height 6
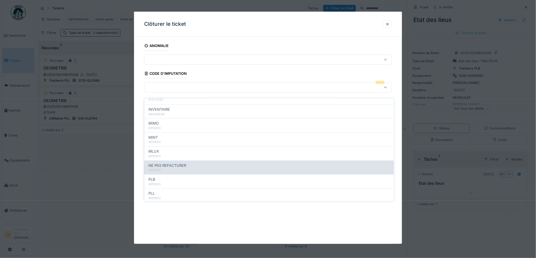
scroll to position [45, 0]
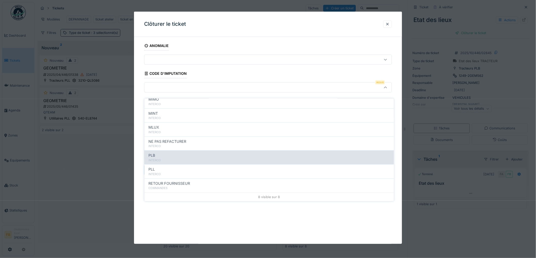
click at [168, 153] on div "PLB" at bounding box center [268, 156] width 241 height 6
type input "***"
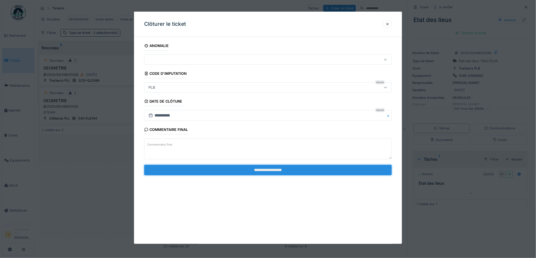
click at [249, 170] on input "**********" at bounding box center [268, 170] width 248 height 11
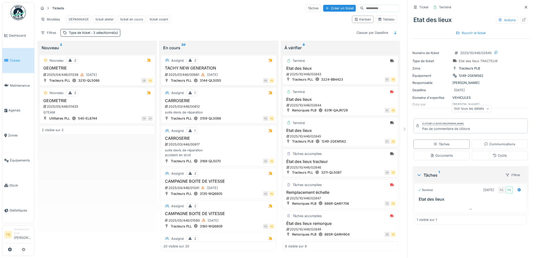
click at [339, 159] on h3 "État des lieux tracteur" at bounding box center [340, 161] width 111 height 5
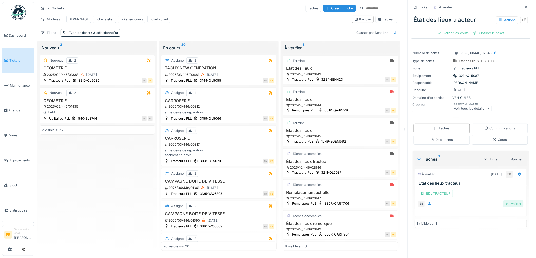
click at [504, 201] on div "Valider" at bounding box center [513, 204] width 21 height 7
click at [497, 138] on div "Coûts" at bounding box center [499, 140] width 14 height 5
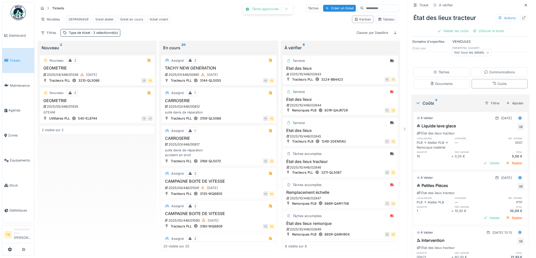
scroll to position [94, 0]
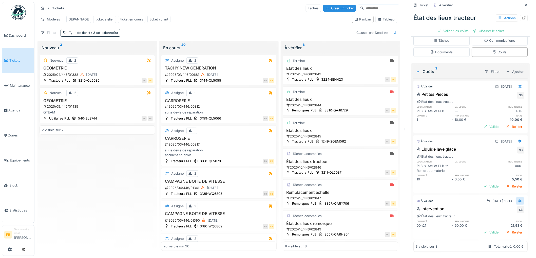
click at [516, 198] on div at bounding box center [520, 201] width 9 height 7
click at [503, 209] on div "Modifier" at bounding box center [497, 213] width 25 height 8
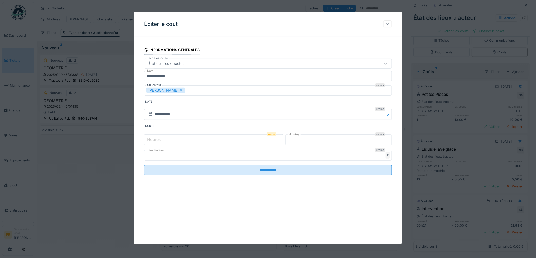
click at [160, 145] on input "*" at bounding box center [213, 140] width 139 height 11
type input "*"
click at [308, 142] on input "**" at bounding box center [338, 140] width 107 height 11
type input "*"
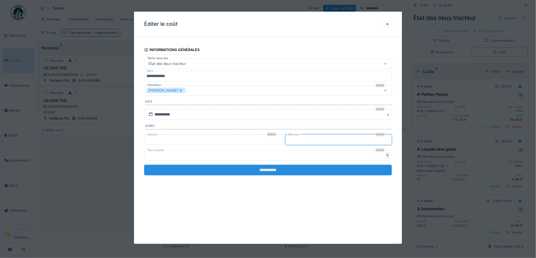
type input "*"
click at [278, 169] on input "**********" at bounding box center [268, 170] width 248 height 11
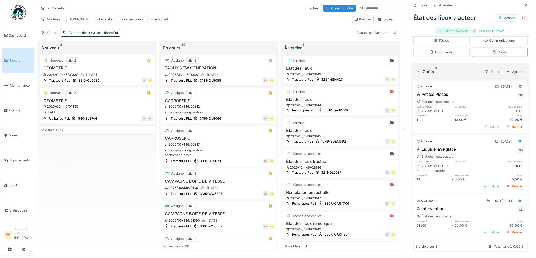
click at [450, 28] on div "Valider les coûts" at bounding box center [452, 31] width 35 height 7
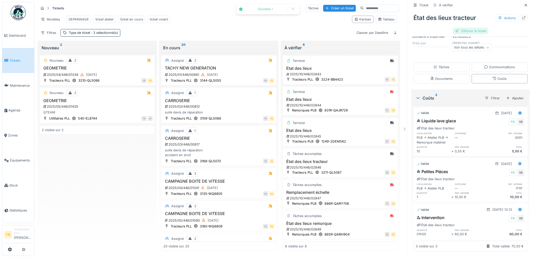
click at [462, 28] on div "Clôturer le ticket" at bounding box center [470, 31] width 35 height 7
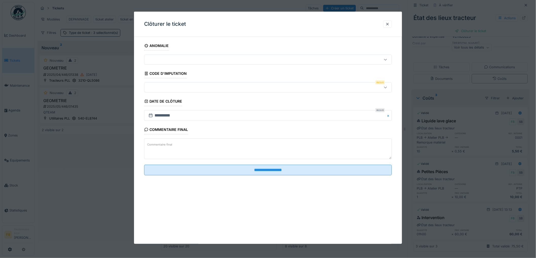
click at [163, 92] on div at bounding box center [268, 88] width 248 height 10
click at [387, 25] on div at bounding box center [387, 24] width 4 height 5
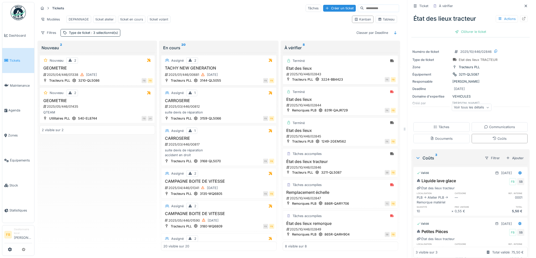
scroll to position [0, 0]
click at [466, 33] on div "Clôturer le ticket" at bounding box center [470, 33] width 35 height 7
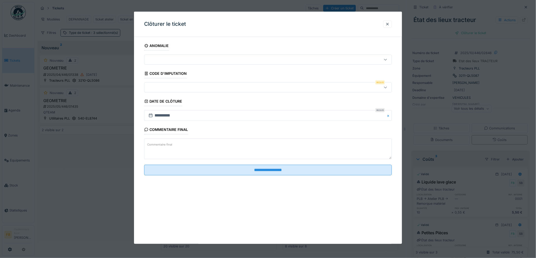
click at [170, 84] on div at bounding box center [268, 88] width 248 height 10
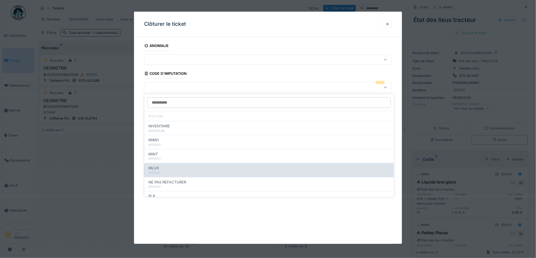
scroll to position [45, 0]
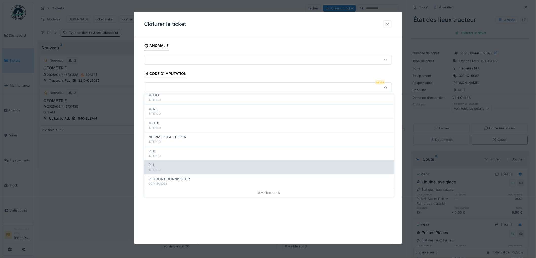
click at [171, 165] on div "PLL" at bounding box center [268, 166] width 241 height 6
type input "***"
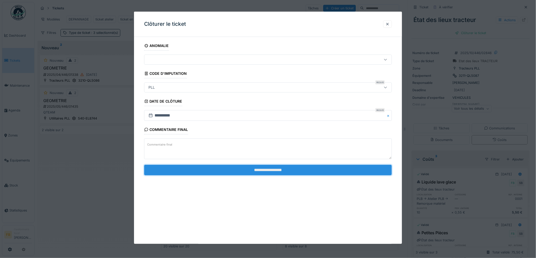
click at [275, 173] on input "**********" at bounding box center [268, 170] width 248 height 11
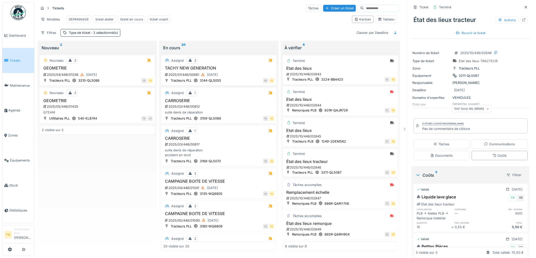
scroll to position [4, 0]
click at [345, 184] on div "Tâches accomplies Remplacement échelle 2025/10/446/02847 Remorques PLB 886R-QAR…" at bounding box center [339, 194] width 115 height 29
click at [342, 196] on div "2025/10/446/02847" at bounding box center [341, 198] width 110 height 5
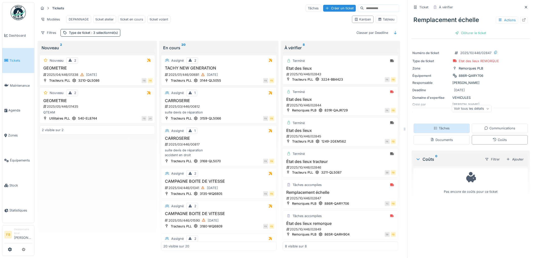
click at [452, 126] on div "Tâches" at bounding box center [441, 128] width 56 height 9
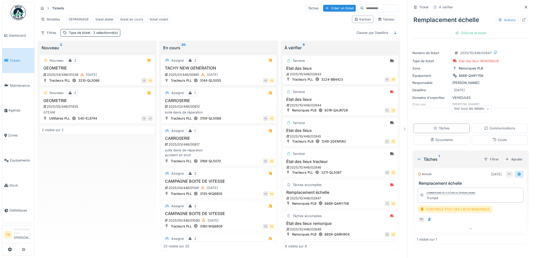
click at [517, 173] on icon at bounding box center [518, 175] width 3 height 4
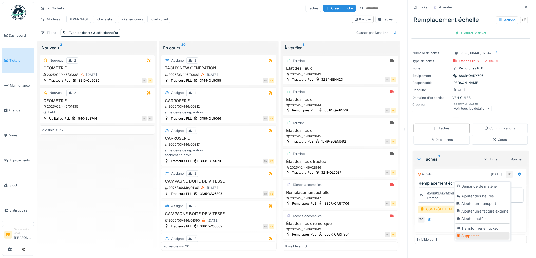
click at [471, 232] on div "Supprimer" at bounding box center [482, 236] width 54 height 8
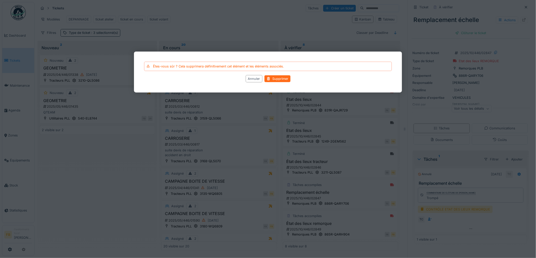
click at [280, 76] on div "Supprimer" at bounding box center [277, 78] width 26 height 7
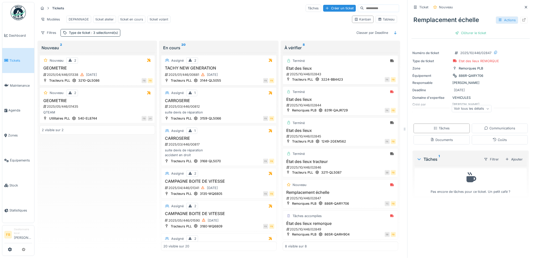
click at [502, 16] on div "Actions" at bounding box center [507, 19] width 22 height 7
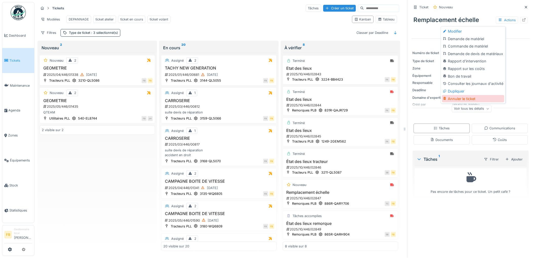
click at [458, 95] on div "Annuler le ticket" at bounding box center [473, 99] width 62 height 8
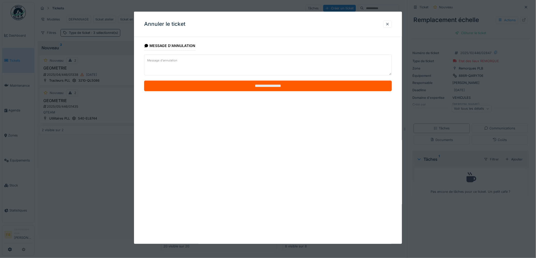
click at [294, 86] on input "**********" at bounding box center [268, 86] width 248 height 11
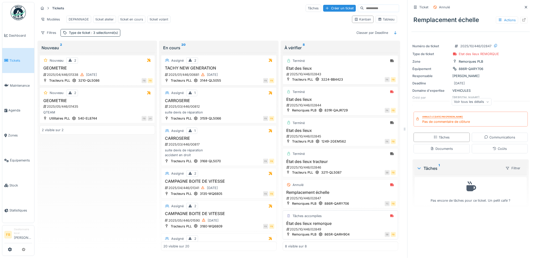
click at [340, 221] on h3 "État des lieux remorque" at bounding box center [340, 223] width 111 height 5
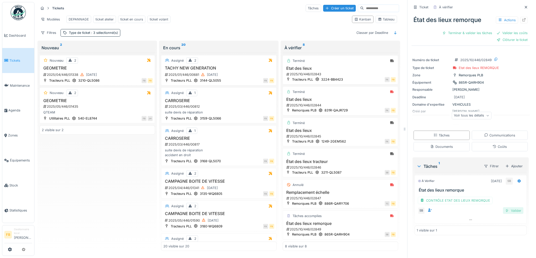
click at [504, 208] on div "Valider" at bounding box center [513, 211] width 21 height 7
click at [492, 145] on div "Coûts" at bounding box center [499, 147] width 14 height 5
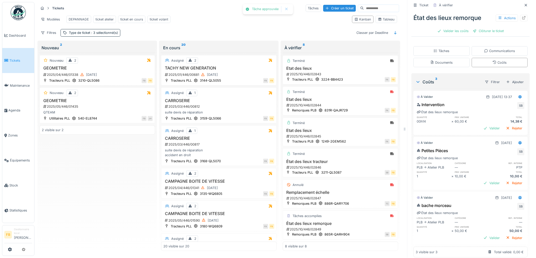
scroll to position [85, 0]
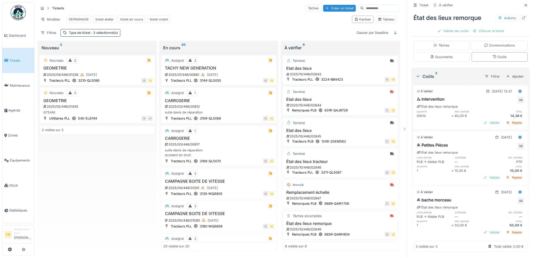
click at [358, 221] on h3 "État des lieux remorque" at bounding box center [340, 223] width 111 height 5
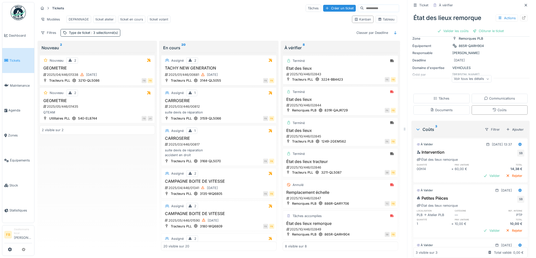
scroll to position [28, 0]
click at [518, 144] on icon at bounding box center [519, 146] width 3 height 4
click at [502, 155] on div "Modifier" at bounding box center [497, 159] width 25 height 8
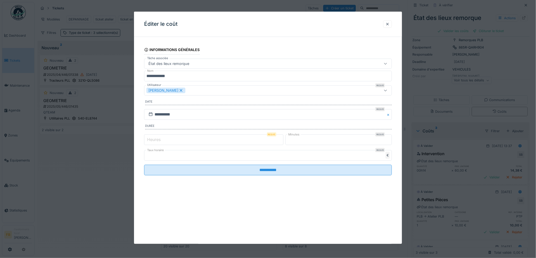
click at [191, 140] on input "*" at bounding box center [213, 140] width 139 height 11
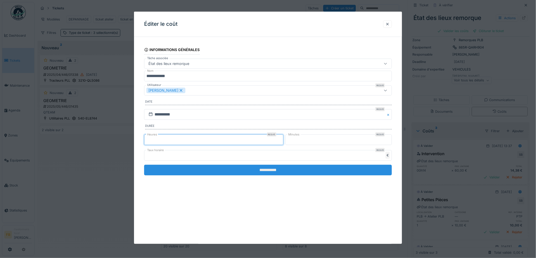
type input "*"
click at [271, 174] on input "**********" at bounding box center [268, 170] width 248 height 11
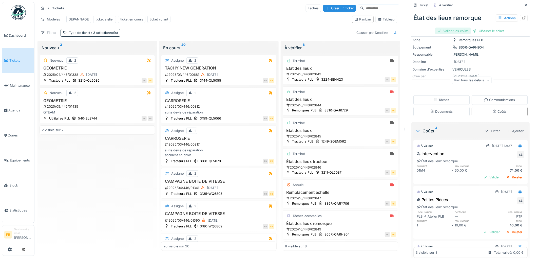
click at [457, 28] on div "Valider les coûts" at bounding box center [452, 31] width 35 height 7
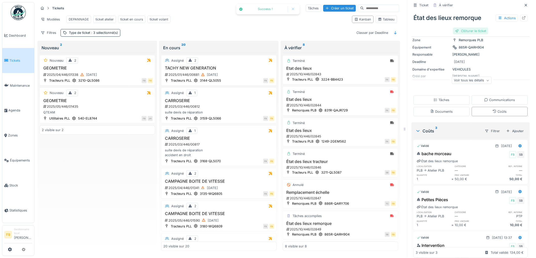
click at [472, 28] on div "Clôturer le ticket" at bounding box center [470, 31] width 35 height 7
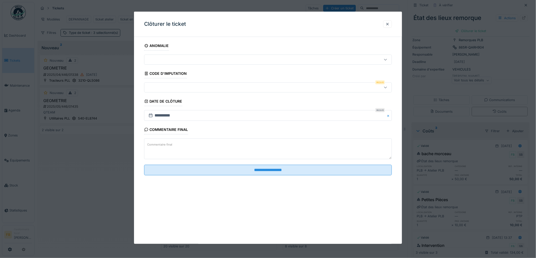
click at [173, 89] on div at bounding box center [253, 88] width 215 height 6
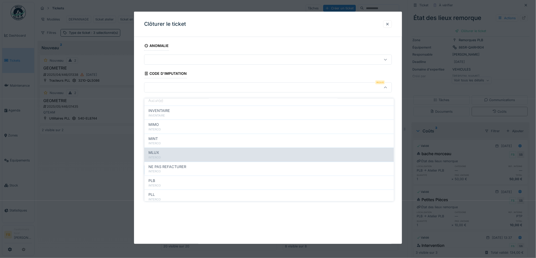
scroll to position [45, 0]
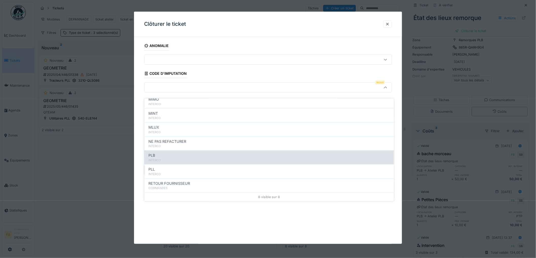
click at [178, 158] on div "INTERCO" at bounding box center [268, 160] width 241 height 4
type input "***"
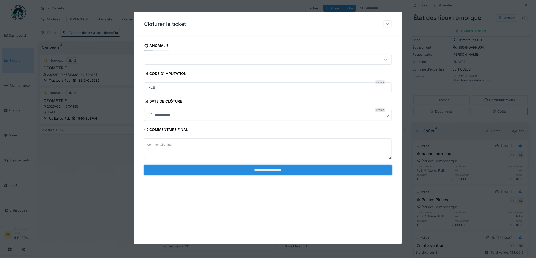
click at [251, 170] on input "**********" at bounding box center [268, 170] width 248 height 11
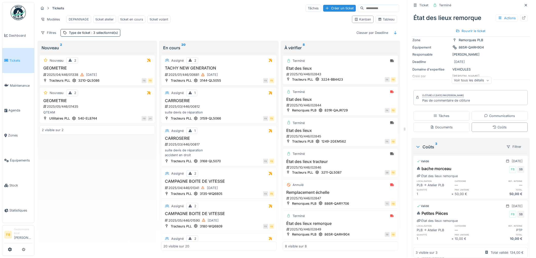
click at [19, 54] on link "Tickets" at bounding box center [18, 60] width 32 height 25
